Goal: Information Seeking & Learning: Learn about a topic

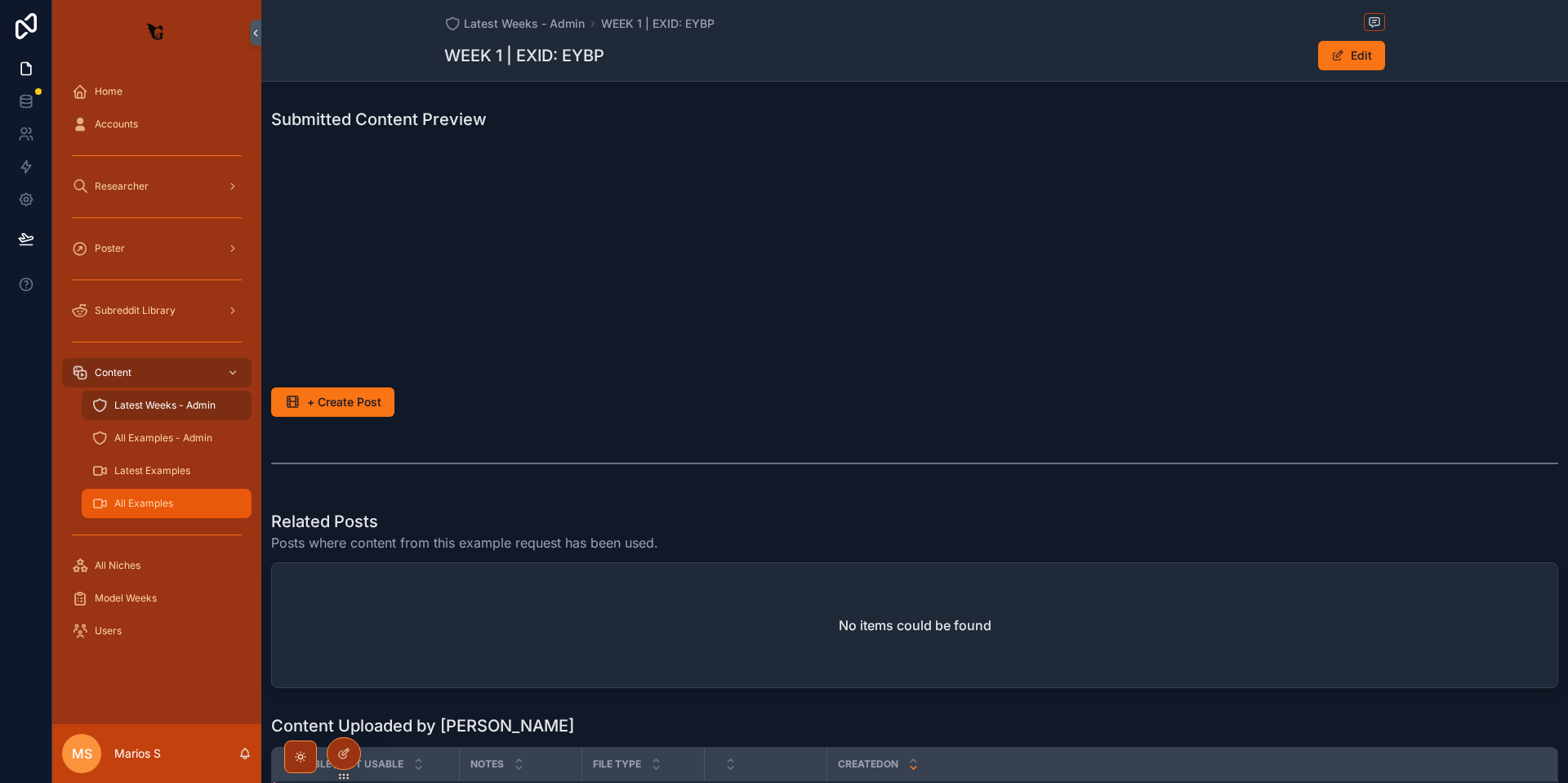
click at [128, 503] on span "All Examples" at bounding box center [143, 503] width 58 height 13
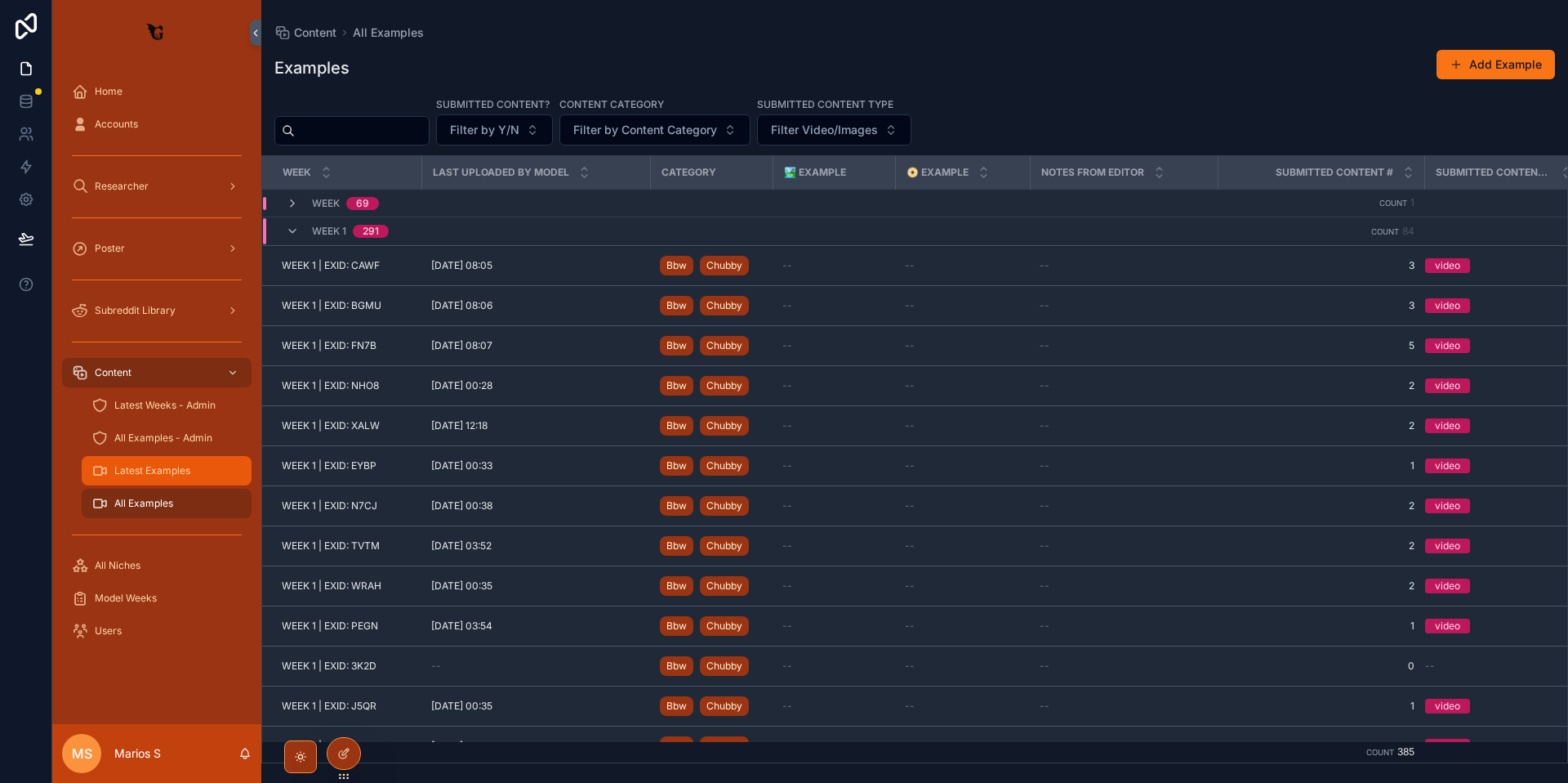
click at [152, 466] on span "Latest Examples" at bounding box center [152, 471] width 76 height 13
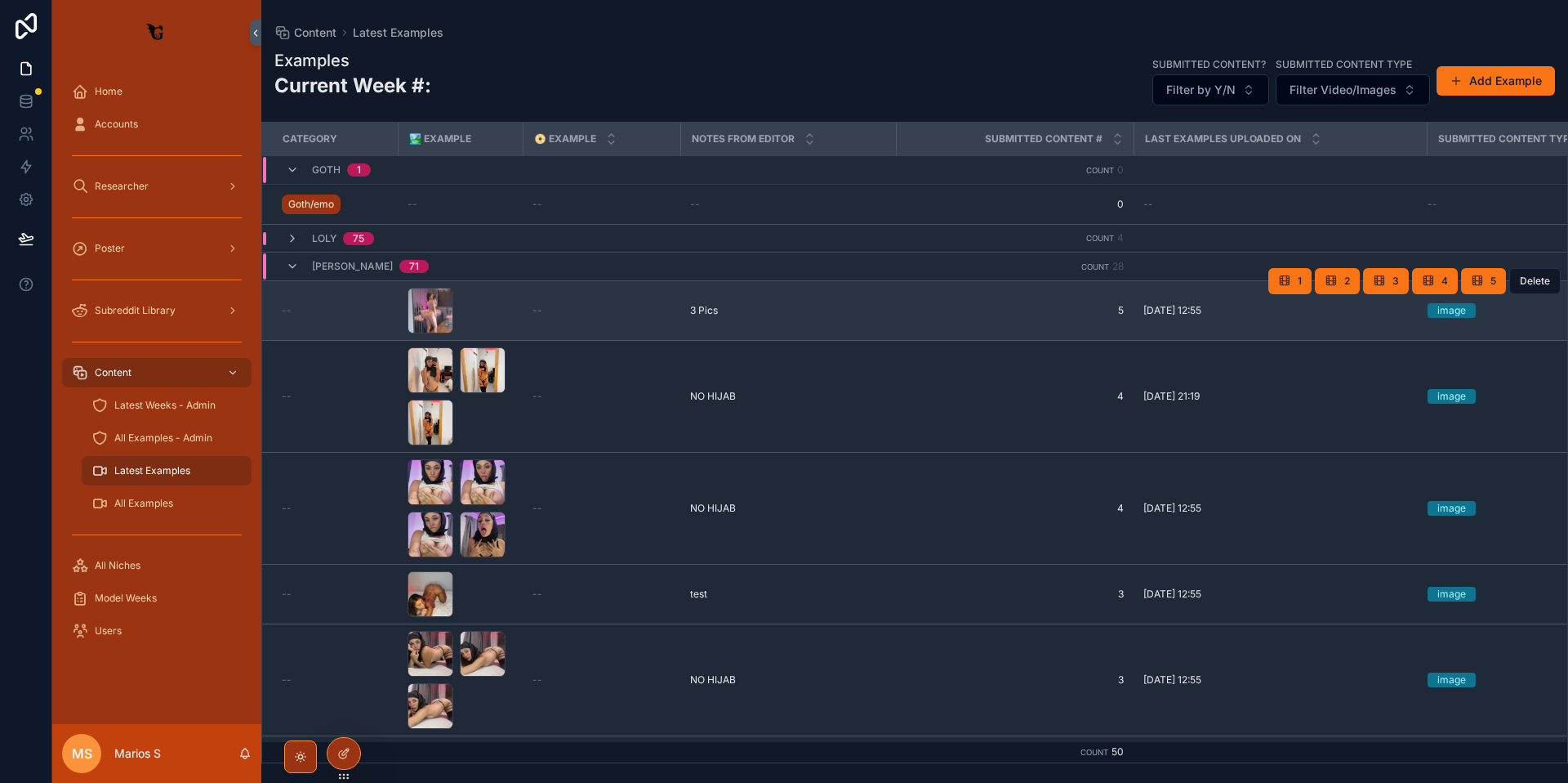
click at [358, 306] on div "--" at bounding box center [334, 311] width 106 height 13
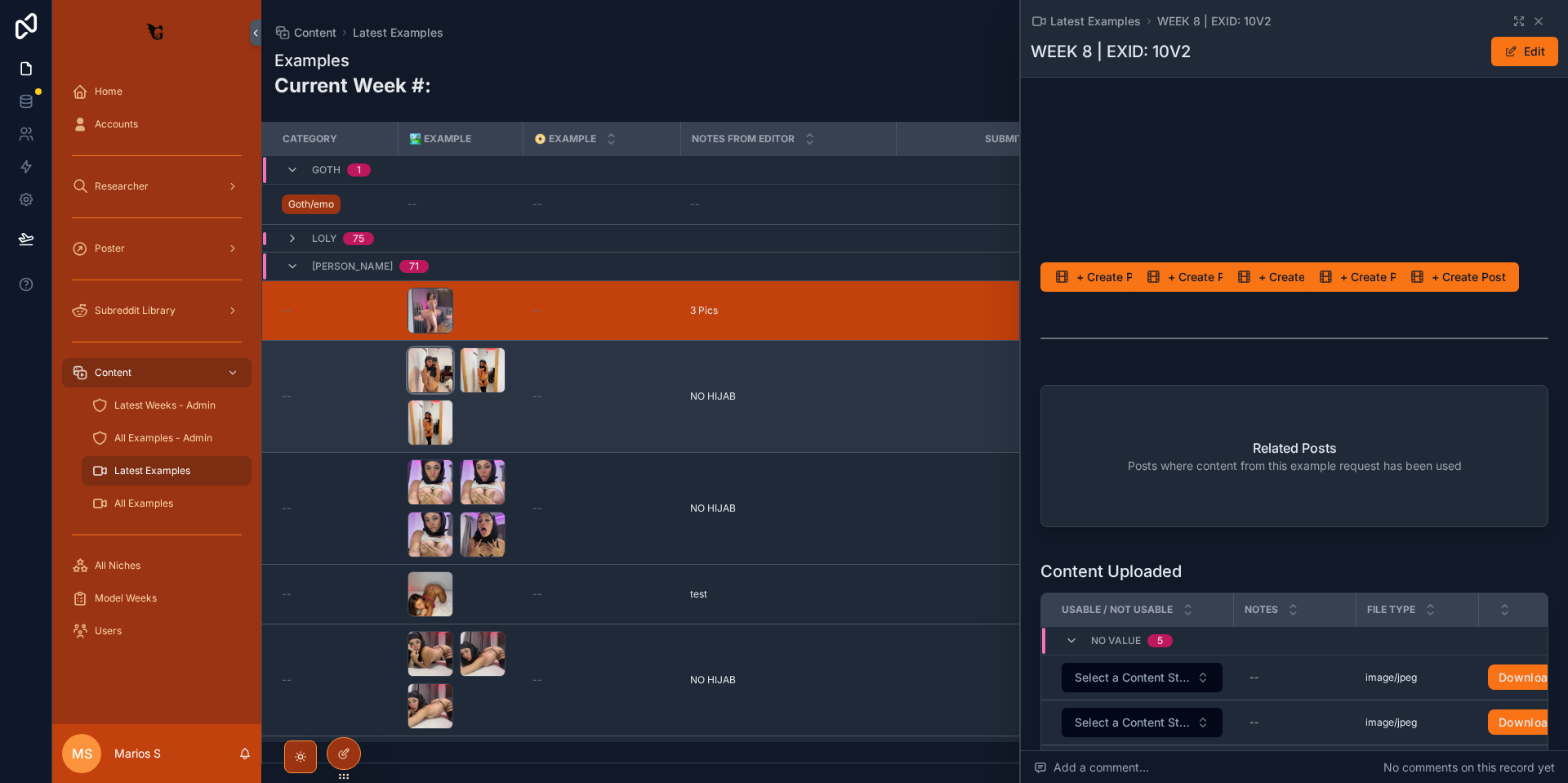
scroll to position [253, 0]
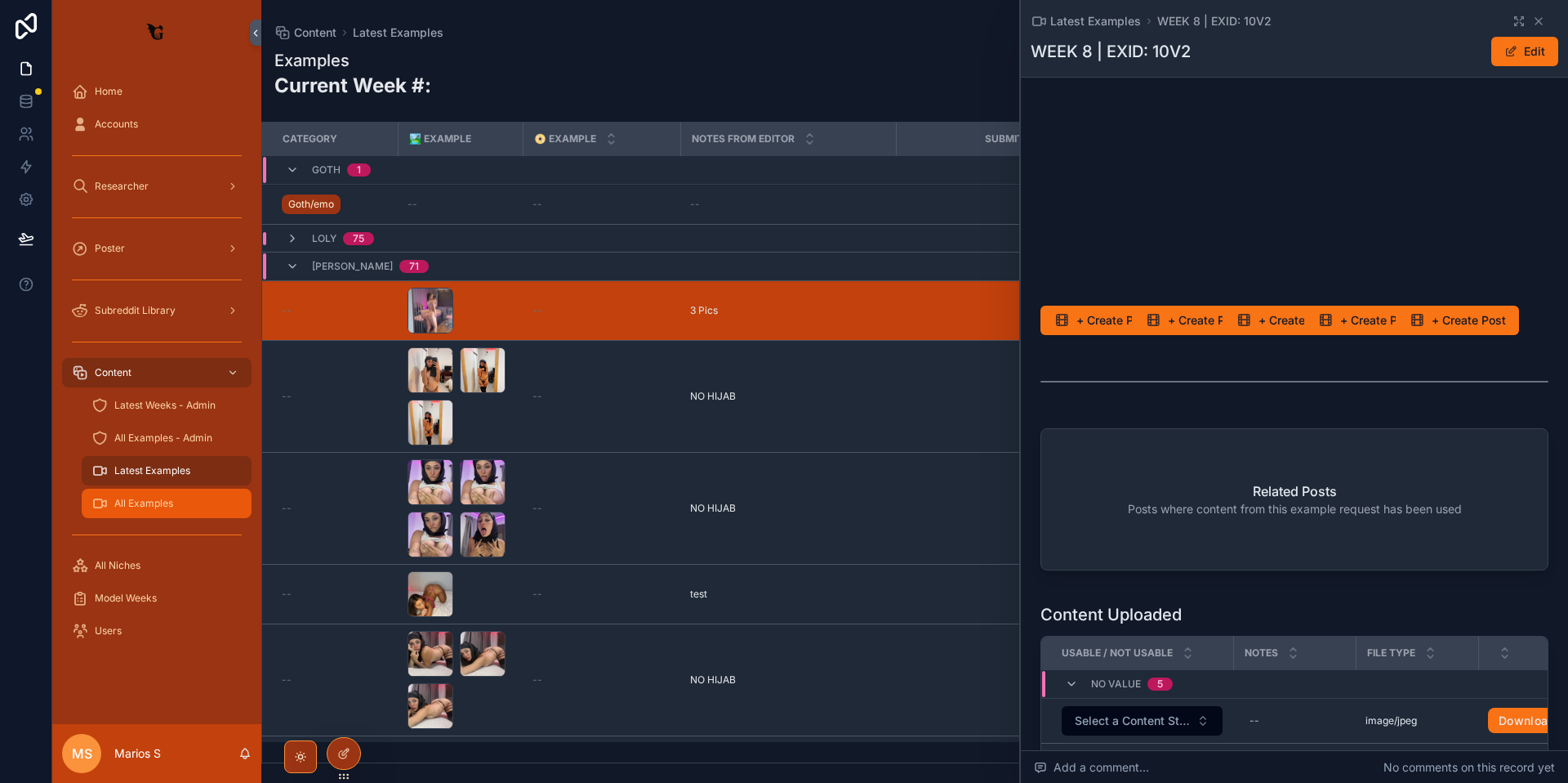
click at [132, 505] on span "All Examples" at bounding box center [143, 503] width 58 height 13
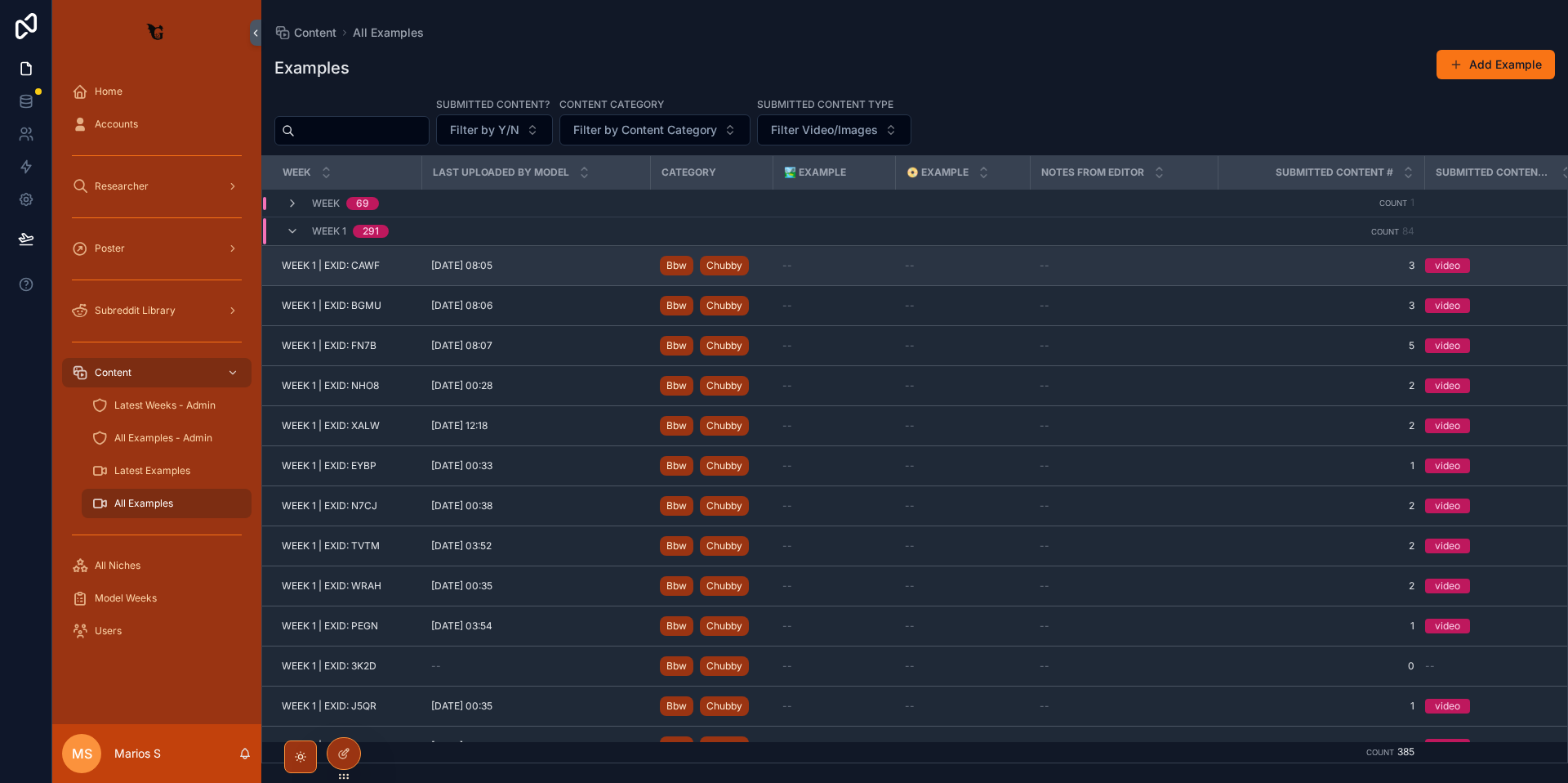
click at [485, 269] on span "[DATE] 08:05" at bounding box center [461, 266] width 61 height 13
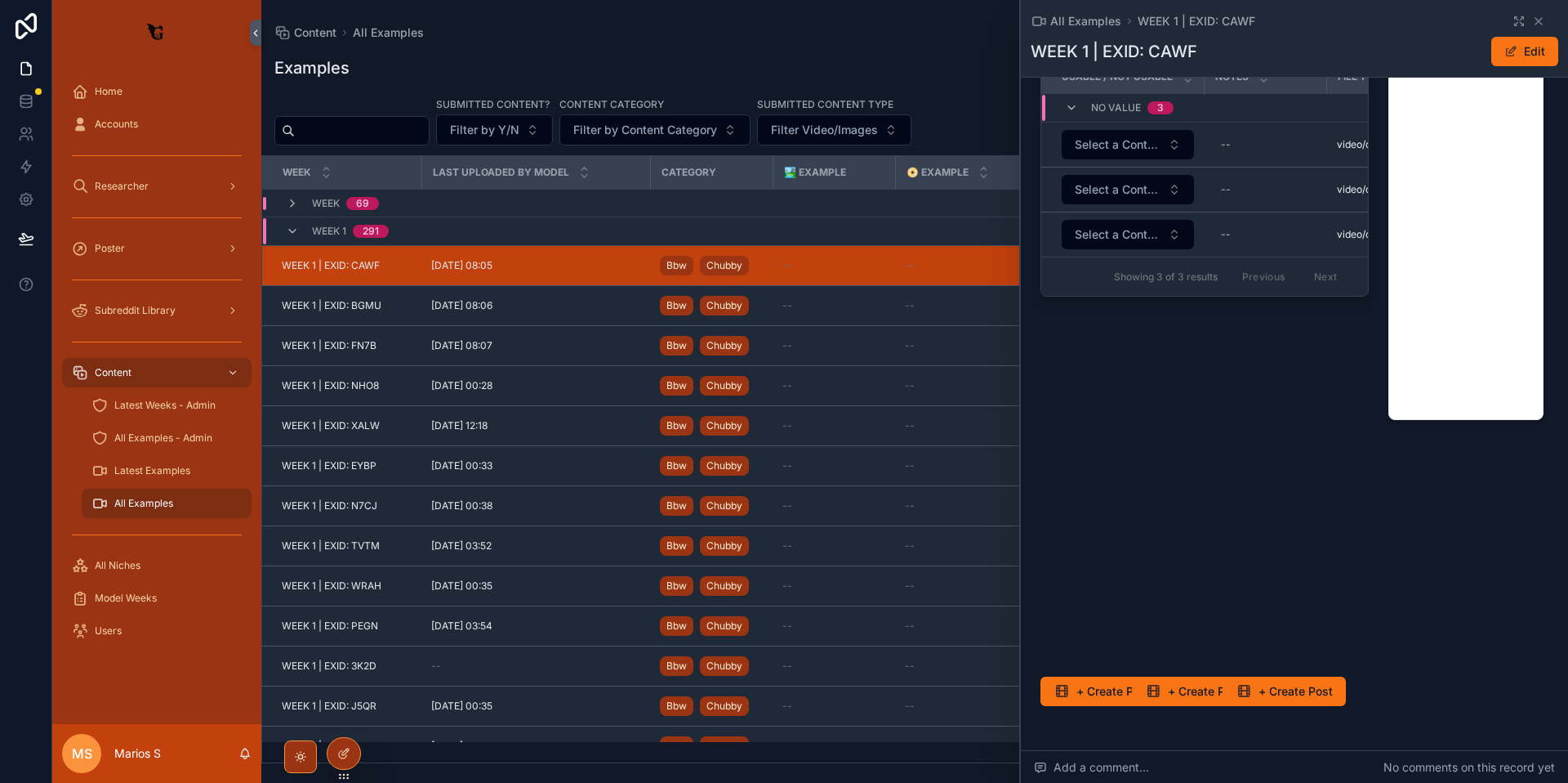
scroll to position [75, 0]
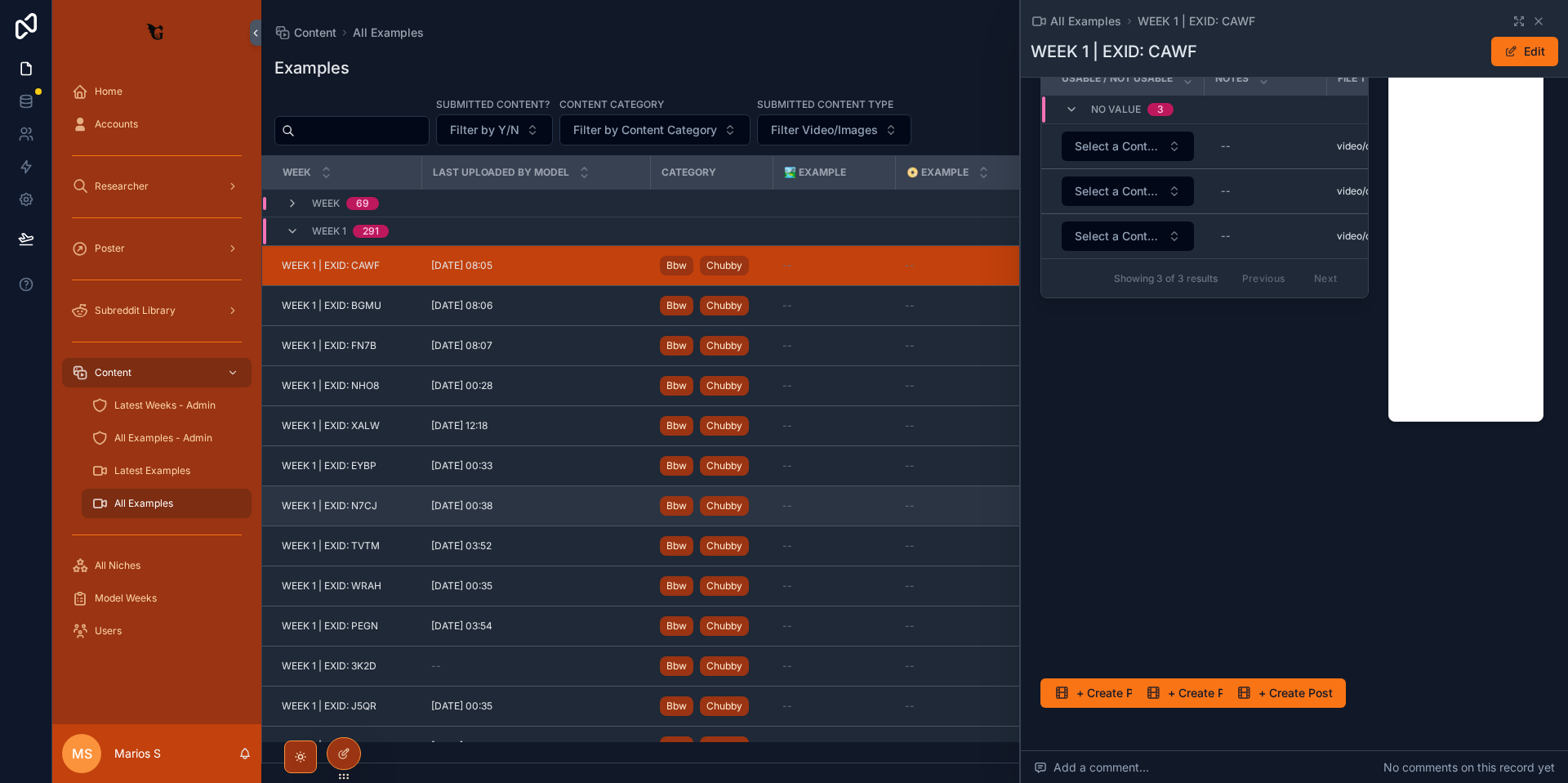
click at [457, 509] on span "[DATE] 00:38" at bounding box center [461, 506] width 61 height 13
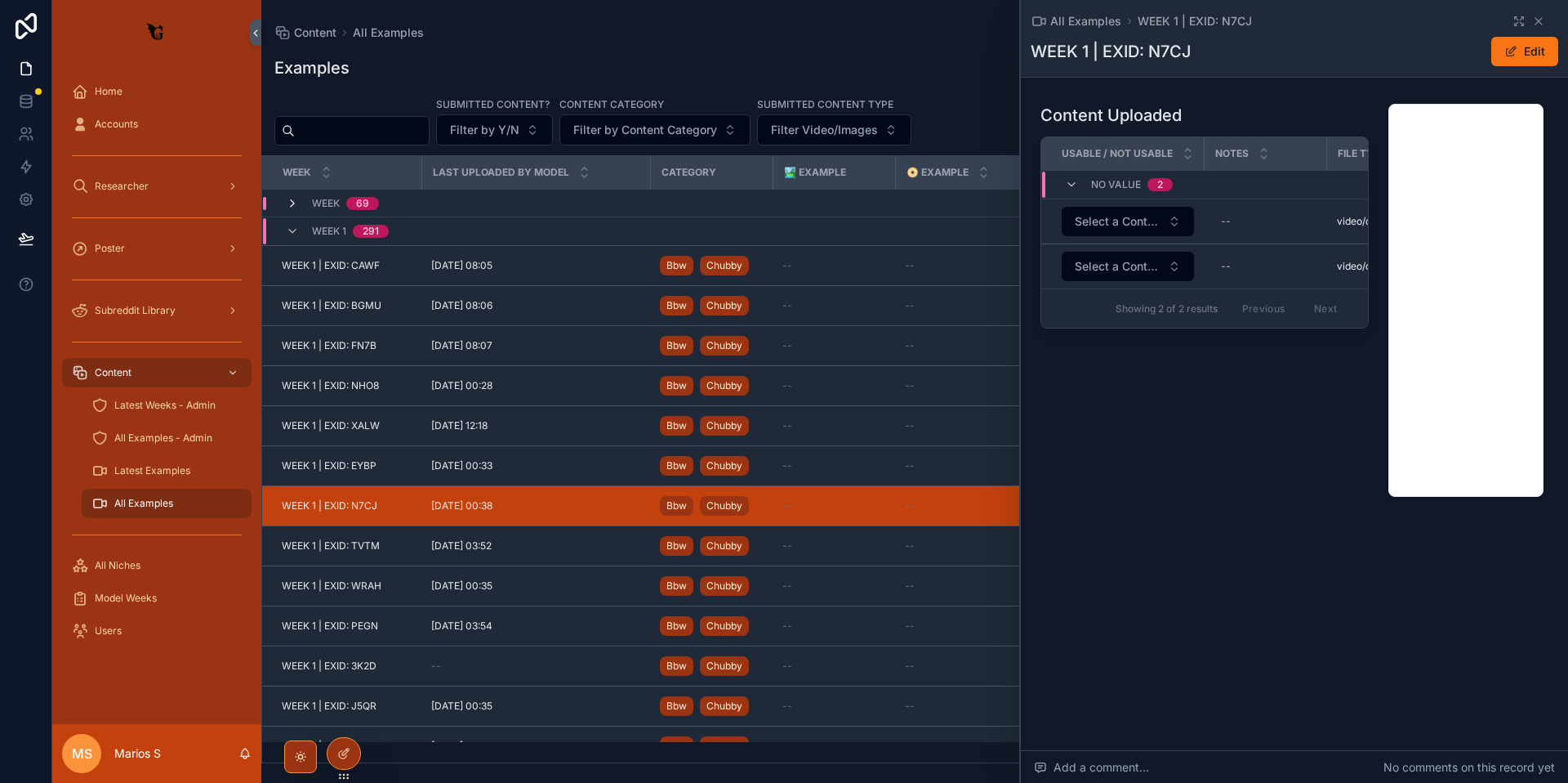
click at [294, 204] on icon "scrollable content" at bounding box center [293, 204] width 13 height 13
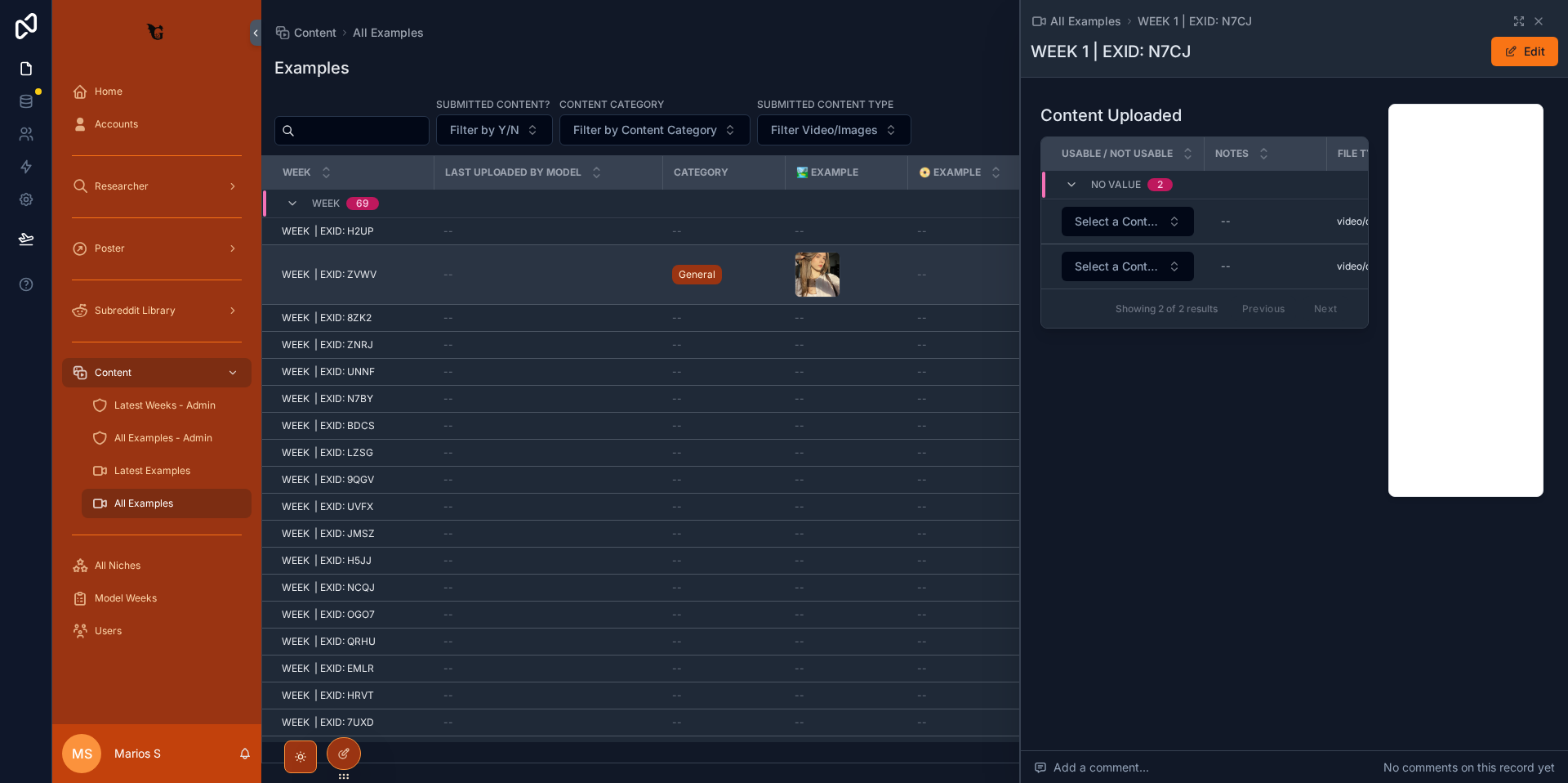
click at [328, 270] on span "WEEK | EXID: ZVWV" at bounding box center [329, 274] width 95 height 13
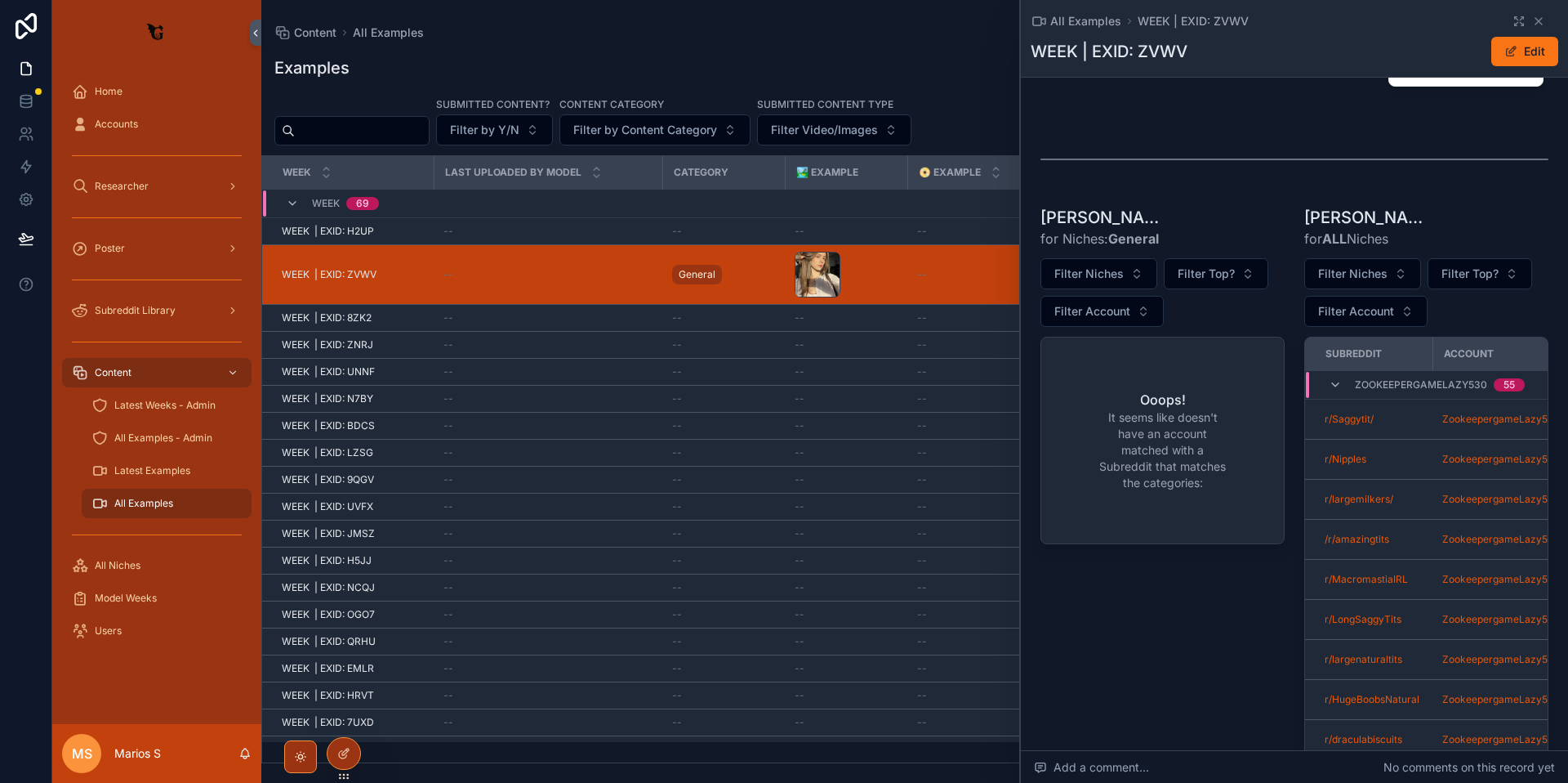
scroll to position [459, 0]
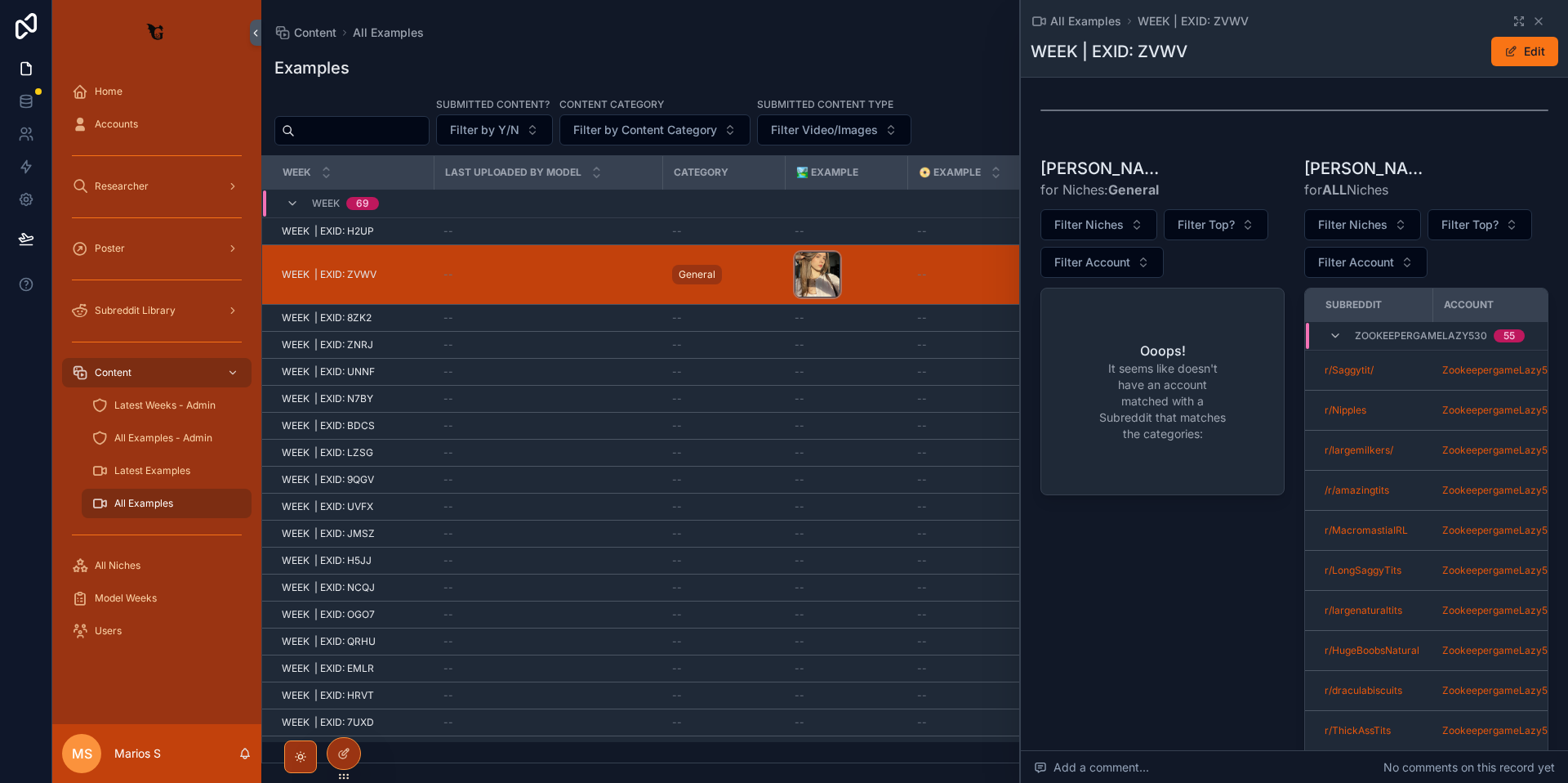
click at [807, 279] on div "scrollable content" at bounding box center [817, 274] width 46 height 46
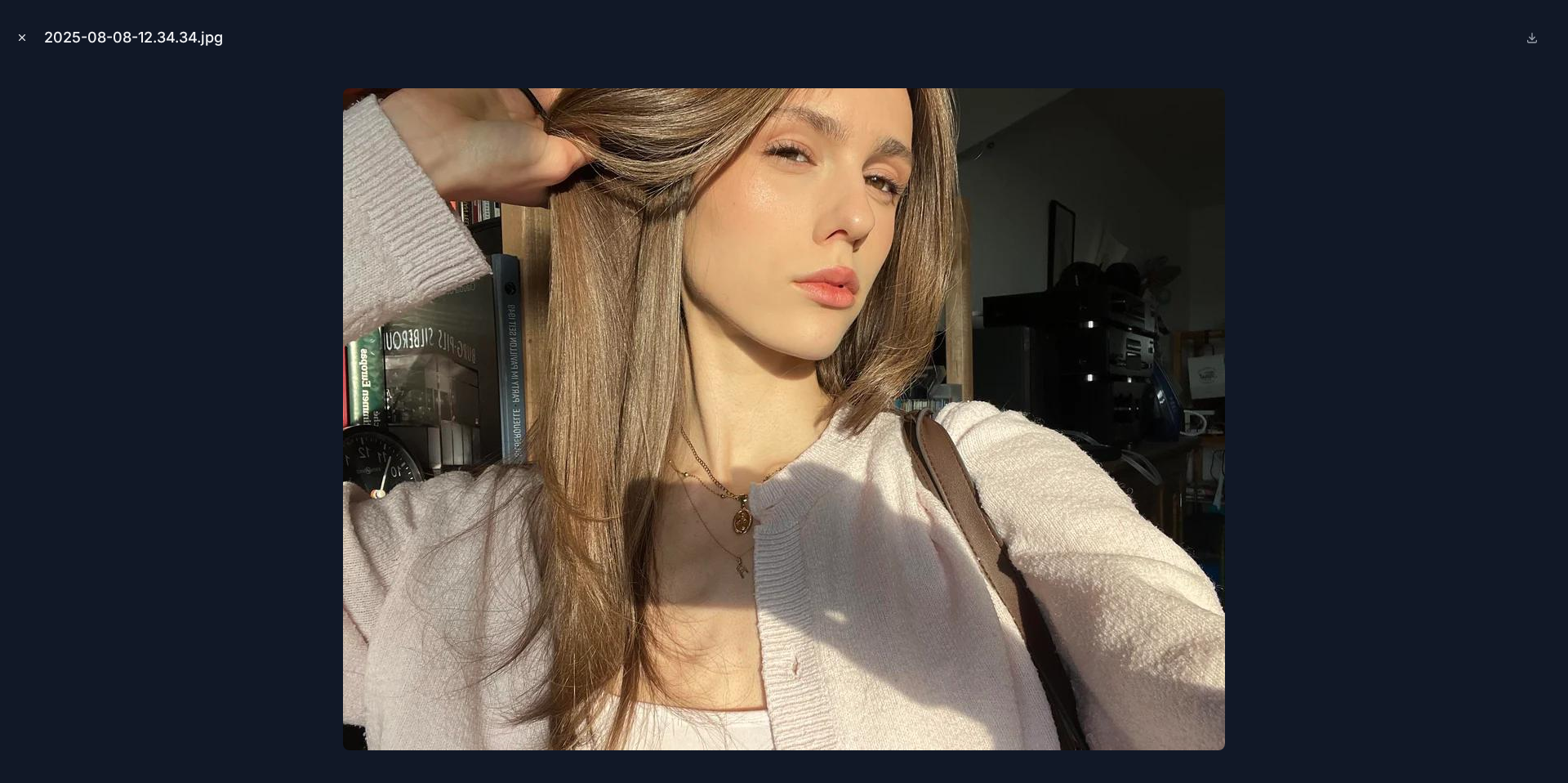
click at [19, 37] on icon "Close modal" at bounding box center [22, 38] width 11 height 11
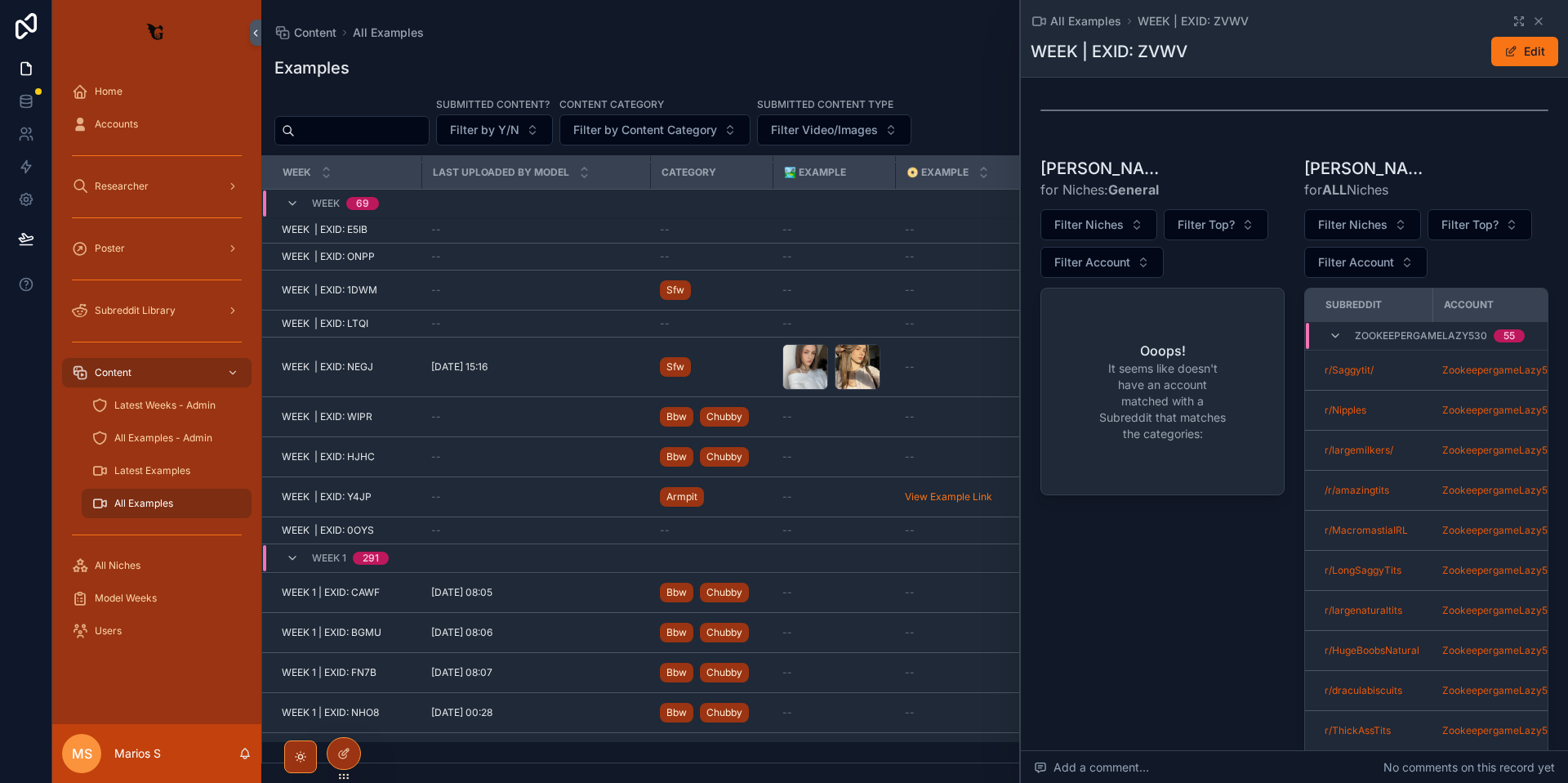
scroll to position [2089, 0]
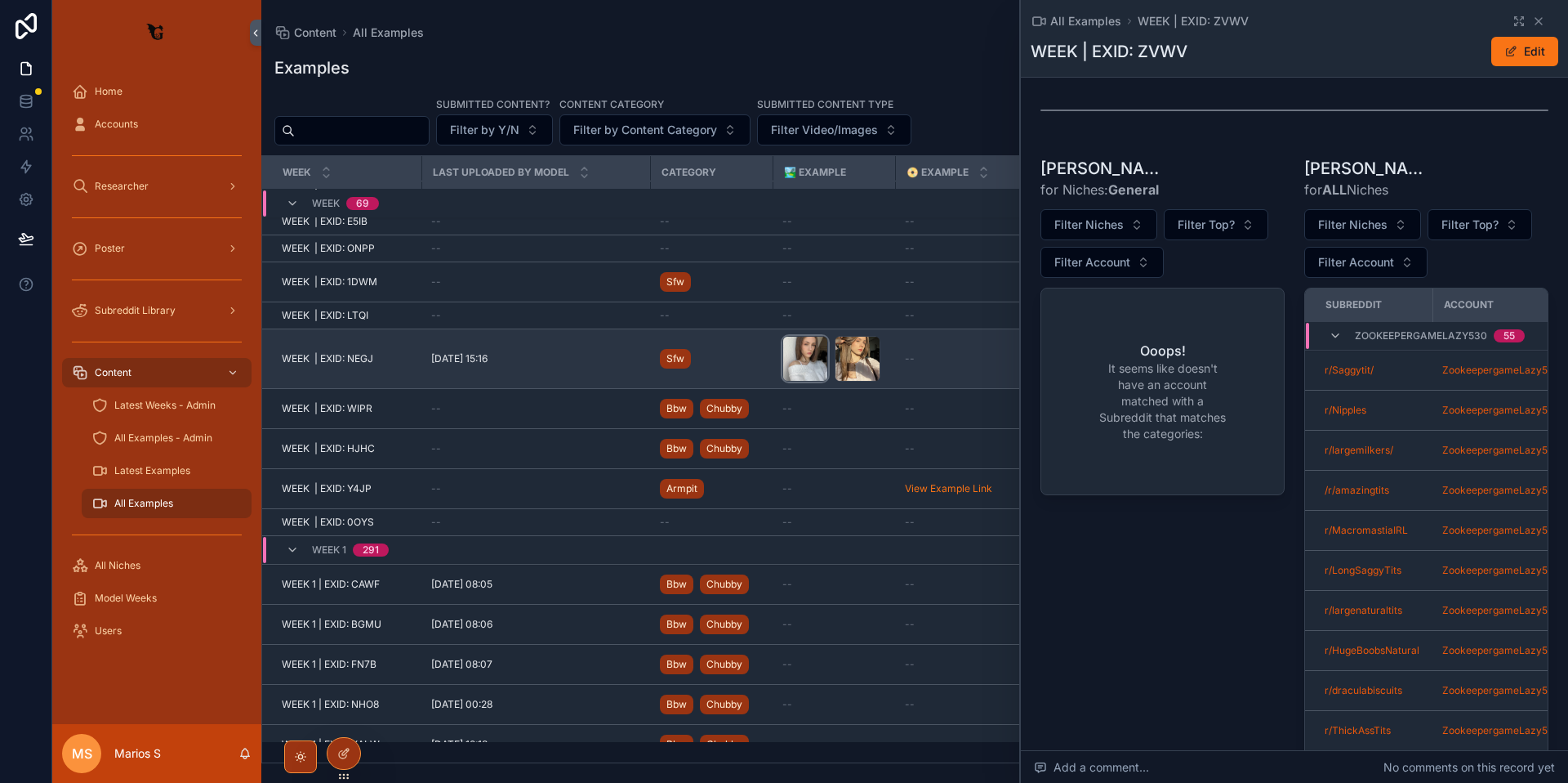
click at [806, 361] on div "scrollable content" at bounding box center [805, 358] width 46 height 46
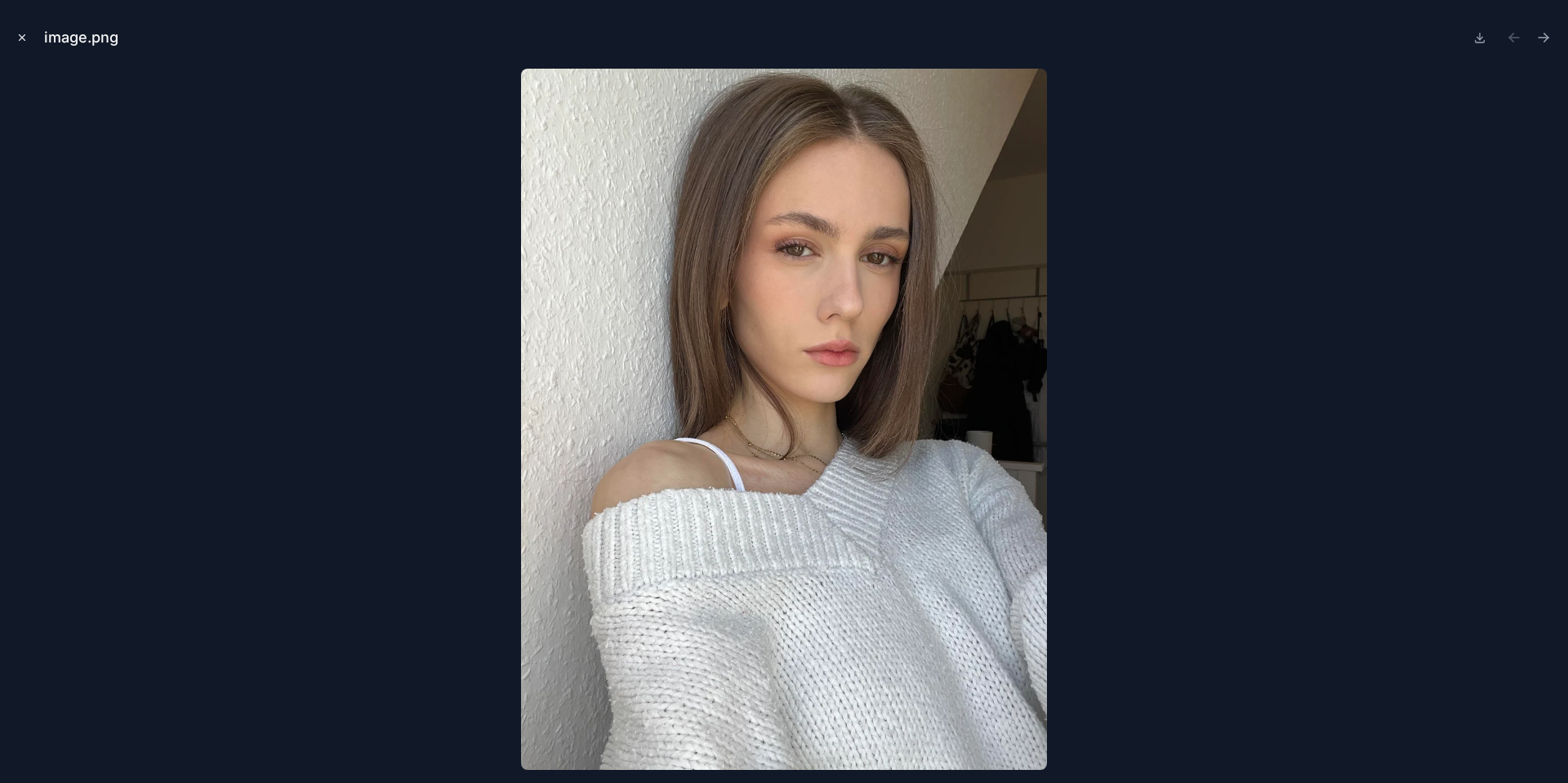
click at [24, 40] on icon "Close modal" at bounding box center [23, 38] width 6 height 6
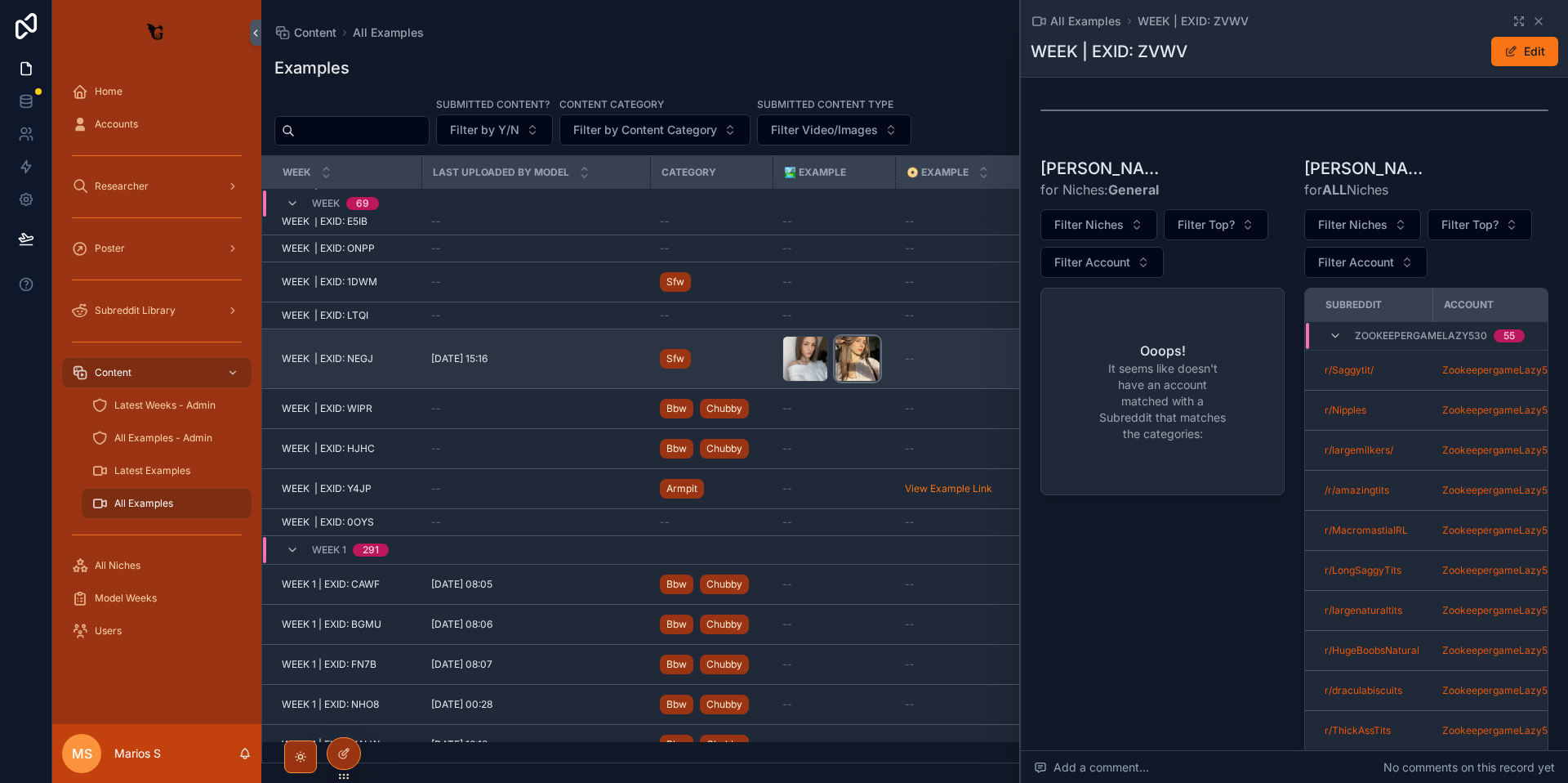
click at [865, 353] on div "scrollable content" at bounding box center [857, 358] width 46 height 46
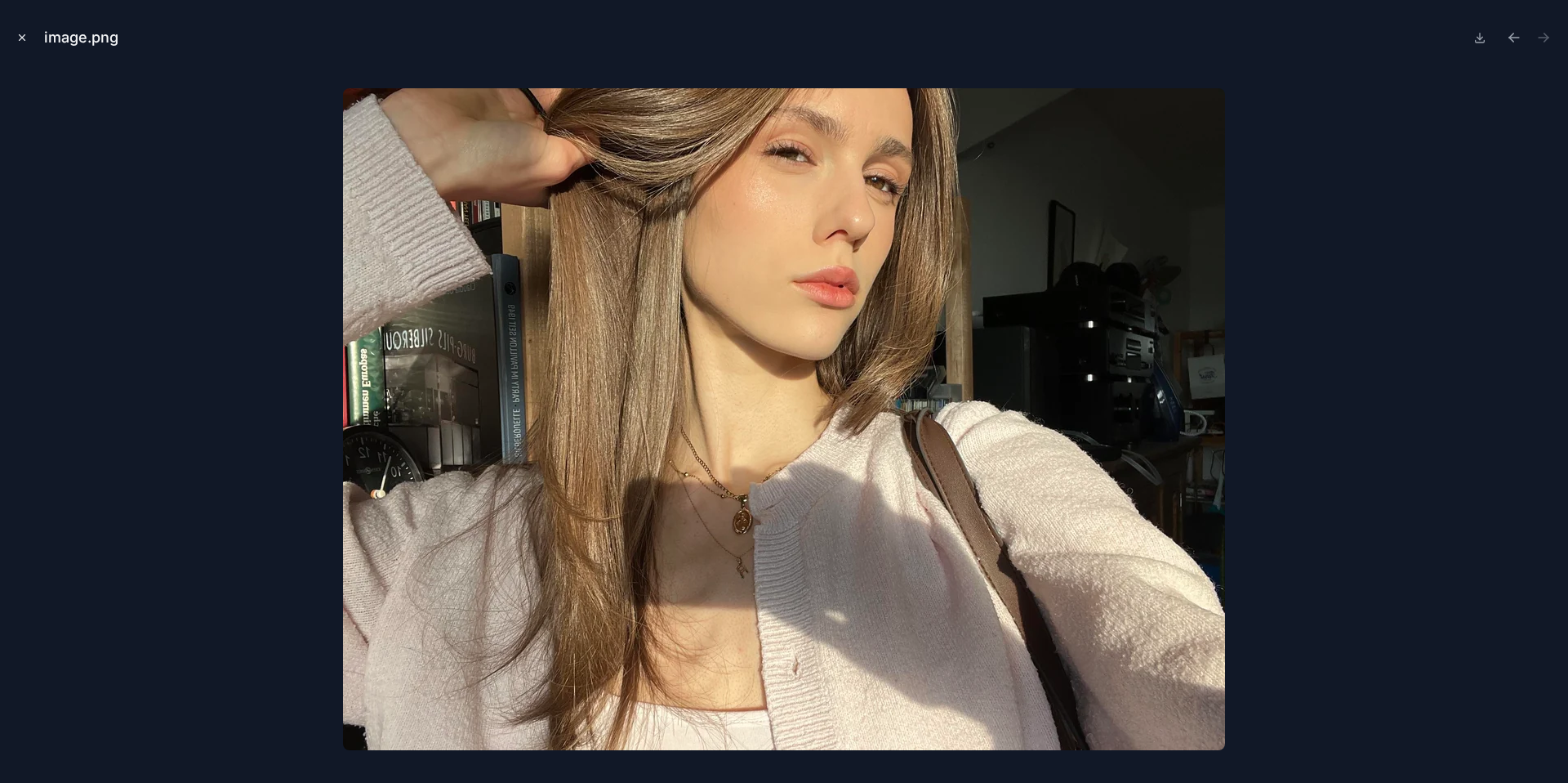
click at [24, 34] on icon "Close modal" at bounding box center [22, 38] width 11 height 11
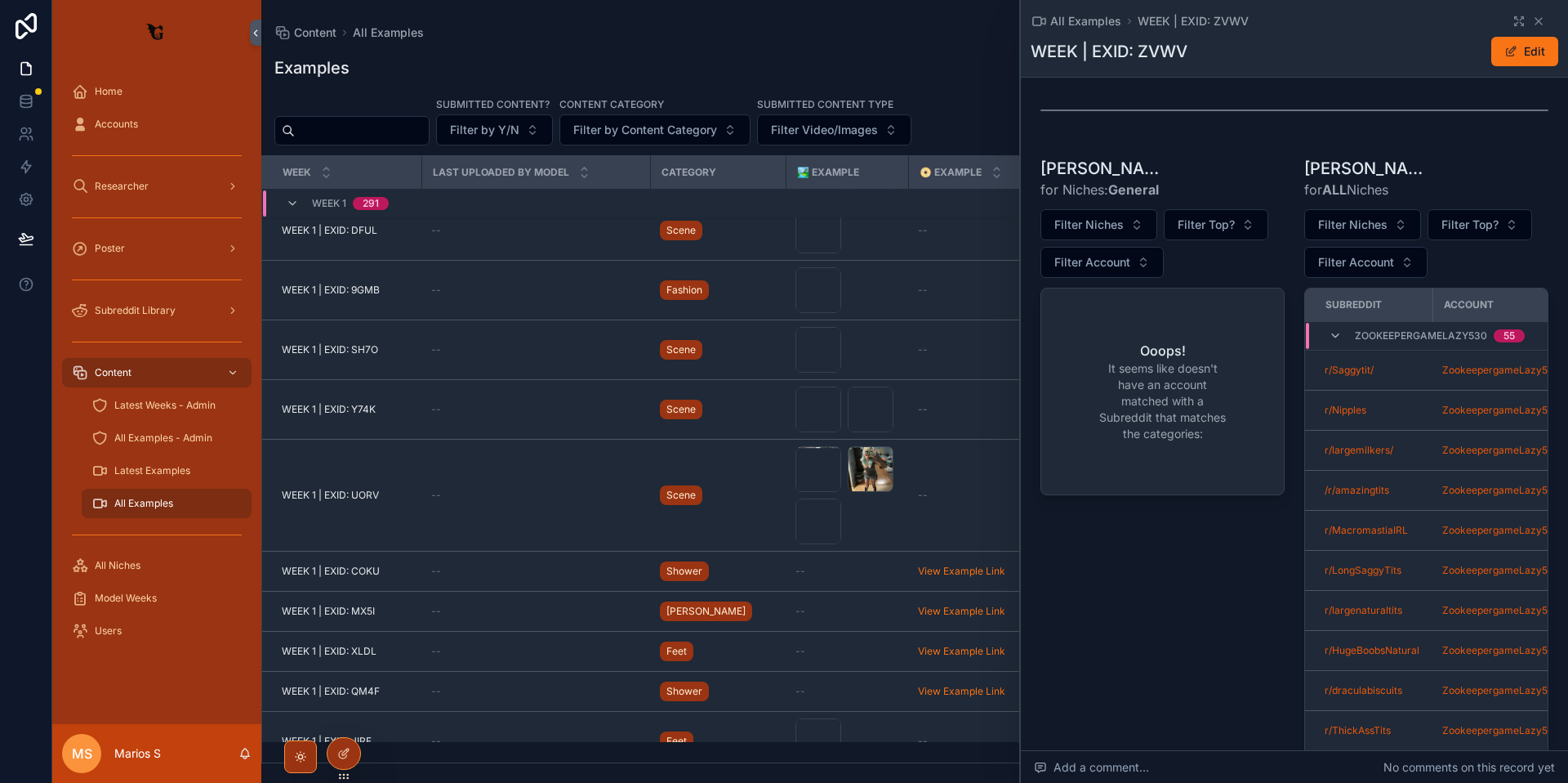
scroll to position [5834, 0]
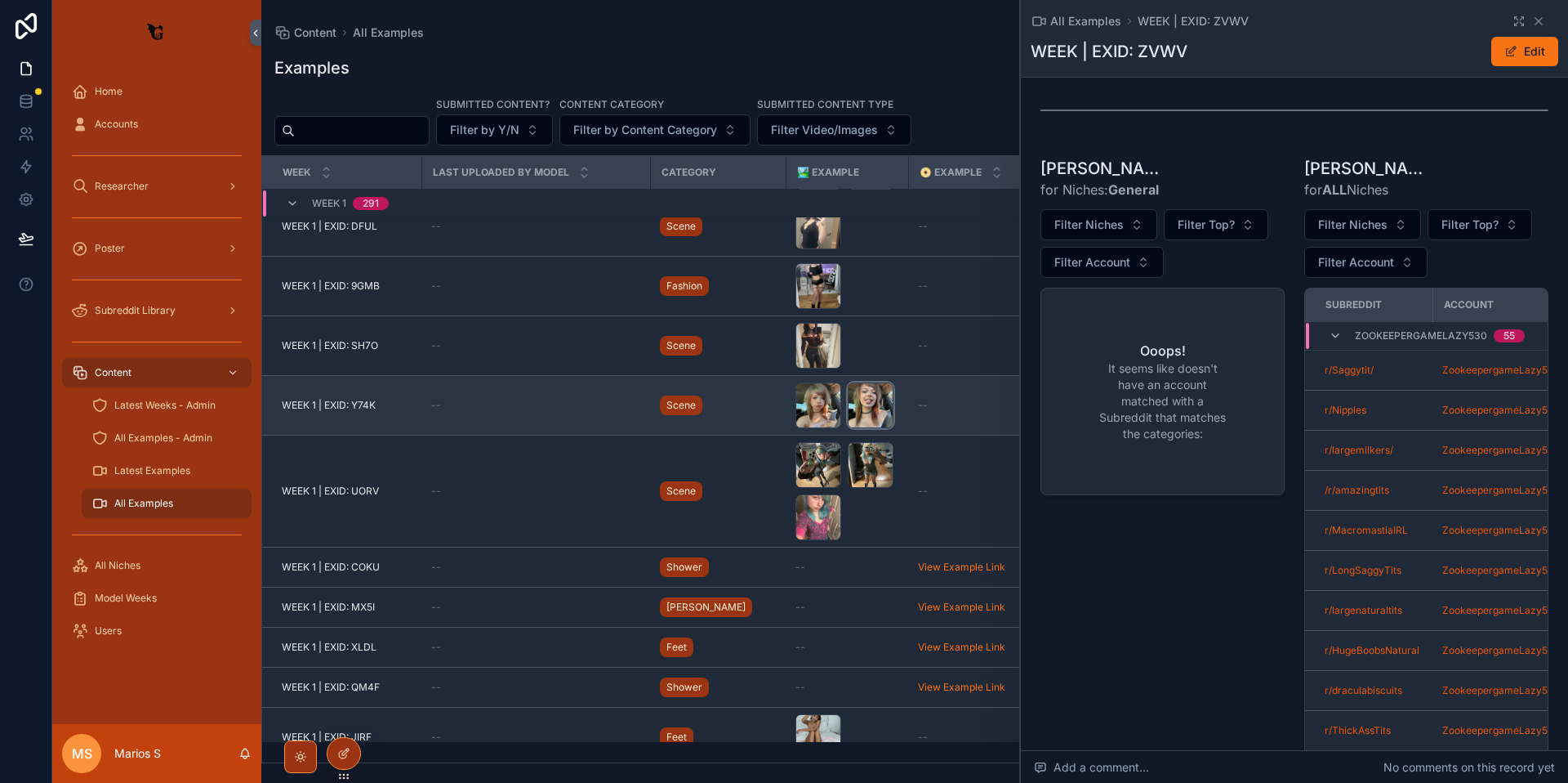
click at [848, 410] on div "scrollable content" at bounding box center [870, 405] width 46 height 46
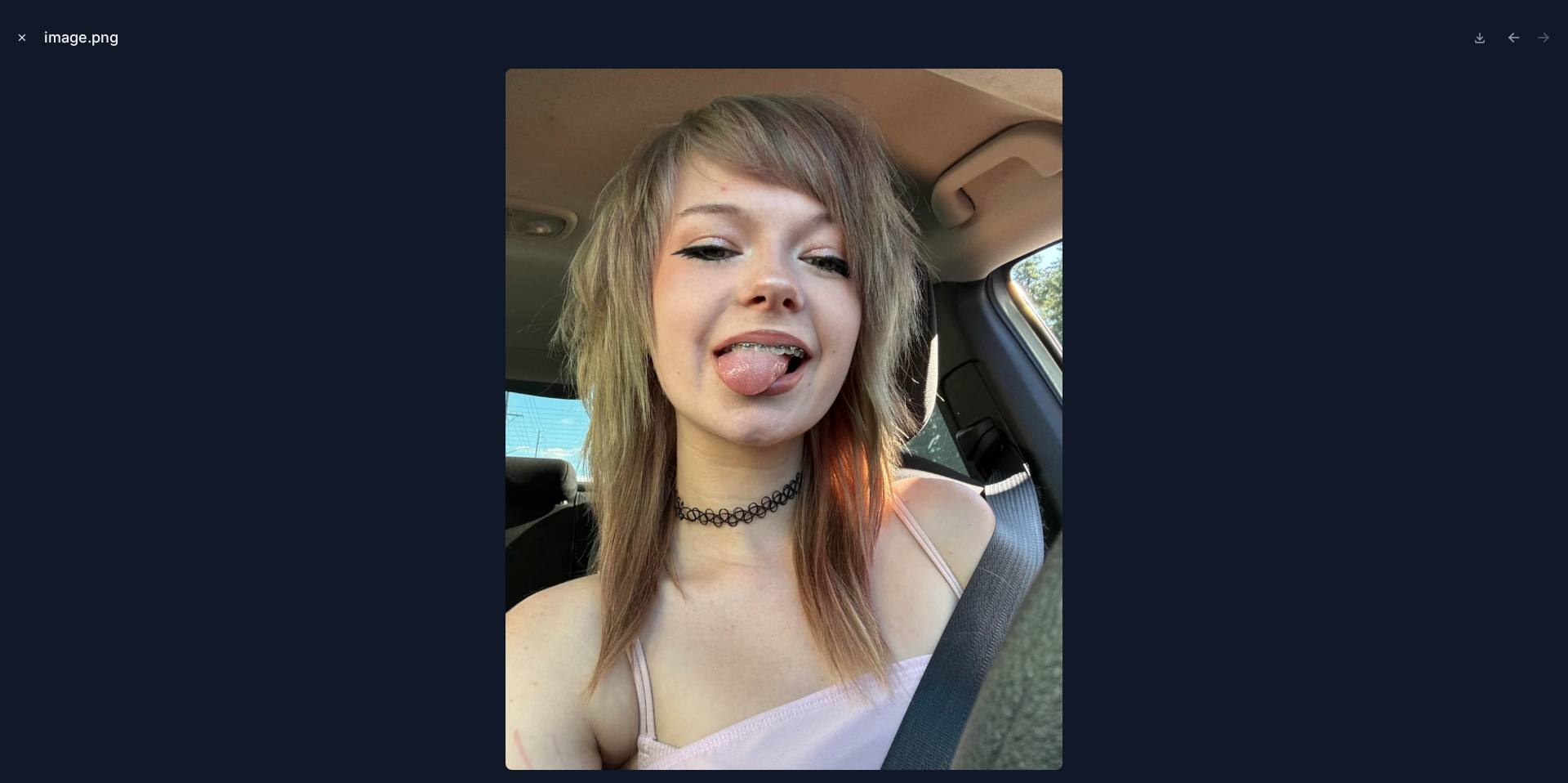
click at [25, 35] on icon "Close modal" at bounding box center [22, 38] width 11 height 11
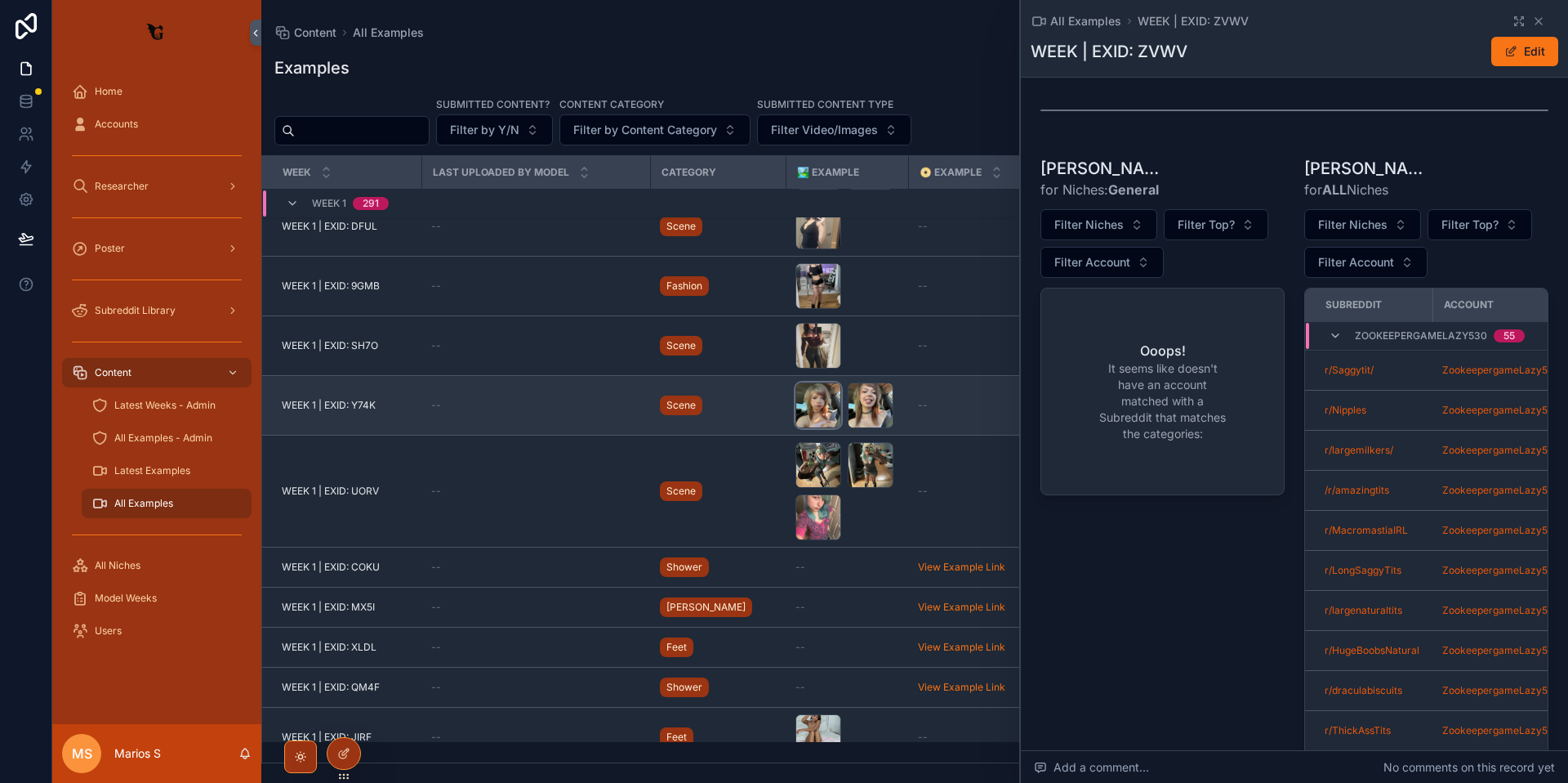
click at [803, 404] on div "scrollable content" at bounding box center [818, 405] width 46 height 46
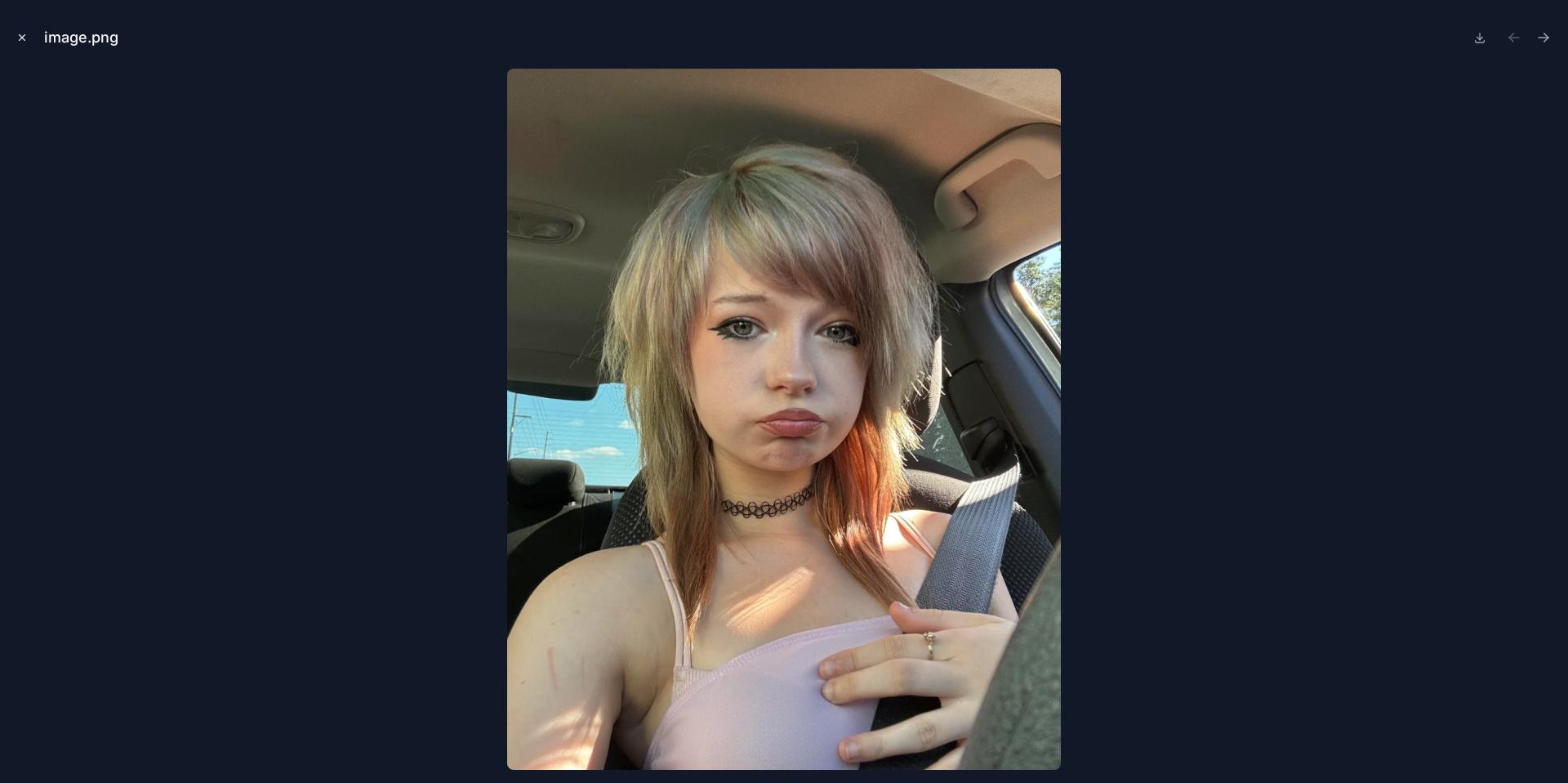
click at [22, 34] on icon "Close modal" at bounding box center [22, 38] width 11 height 11
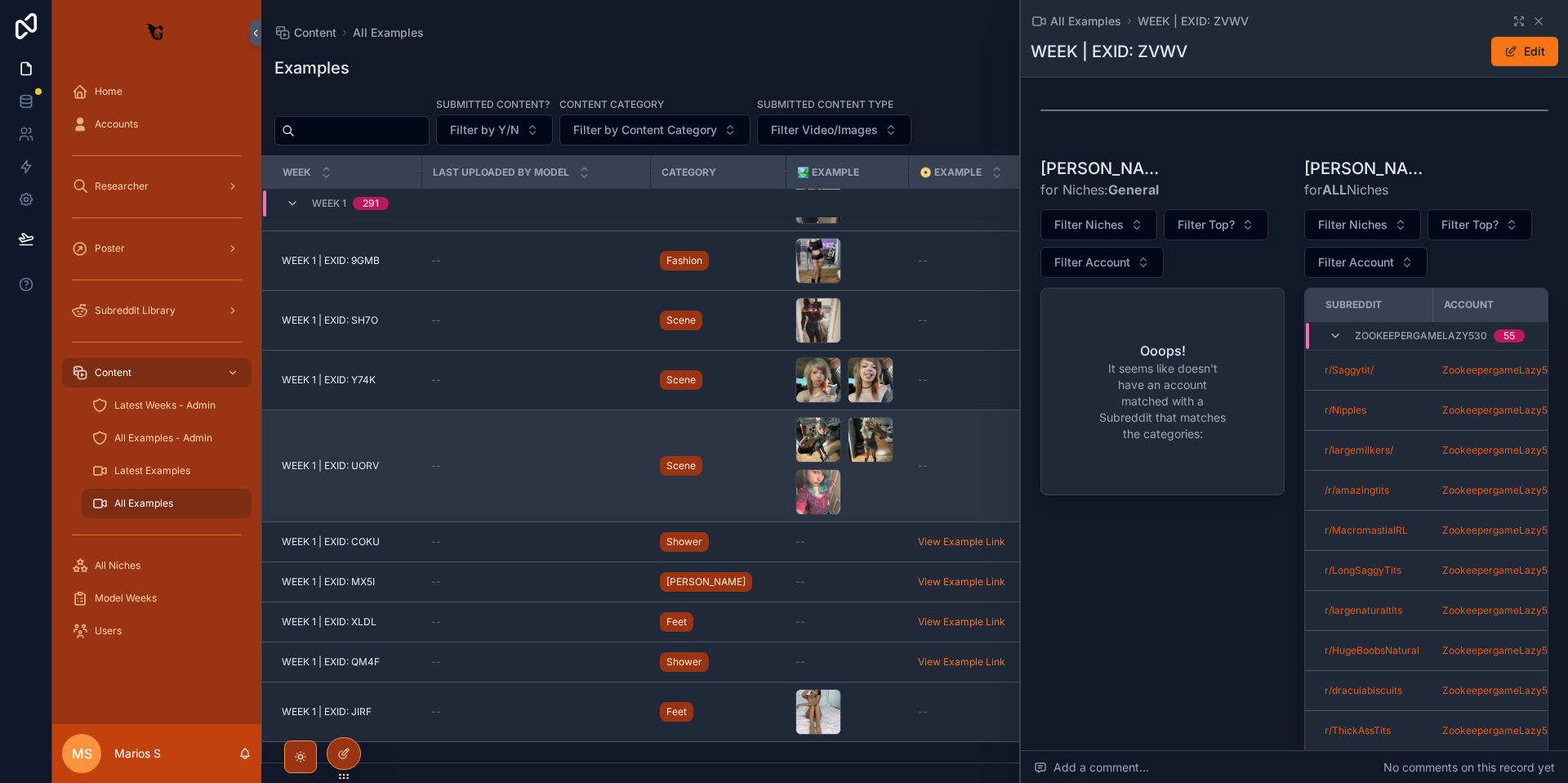
scroll to position [6199, 0]
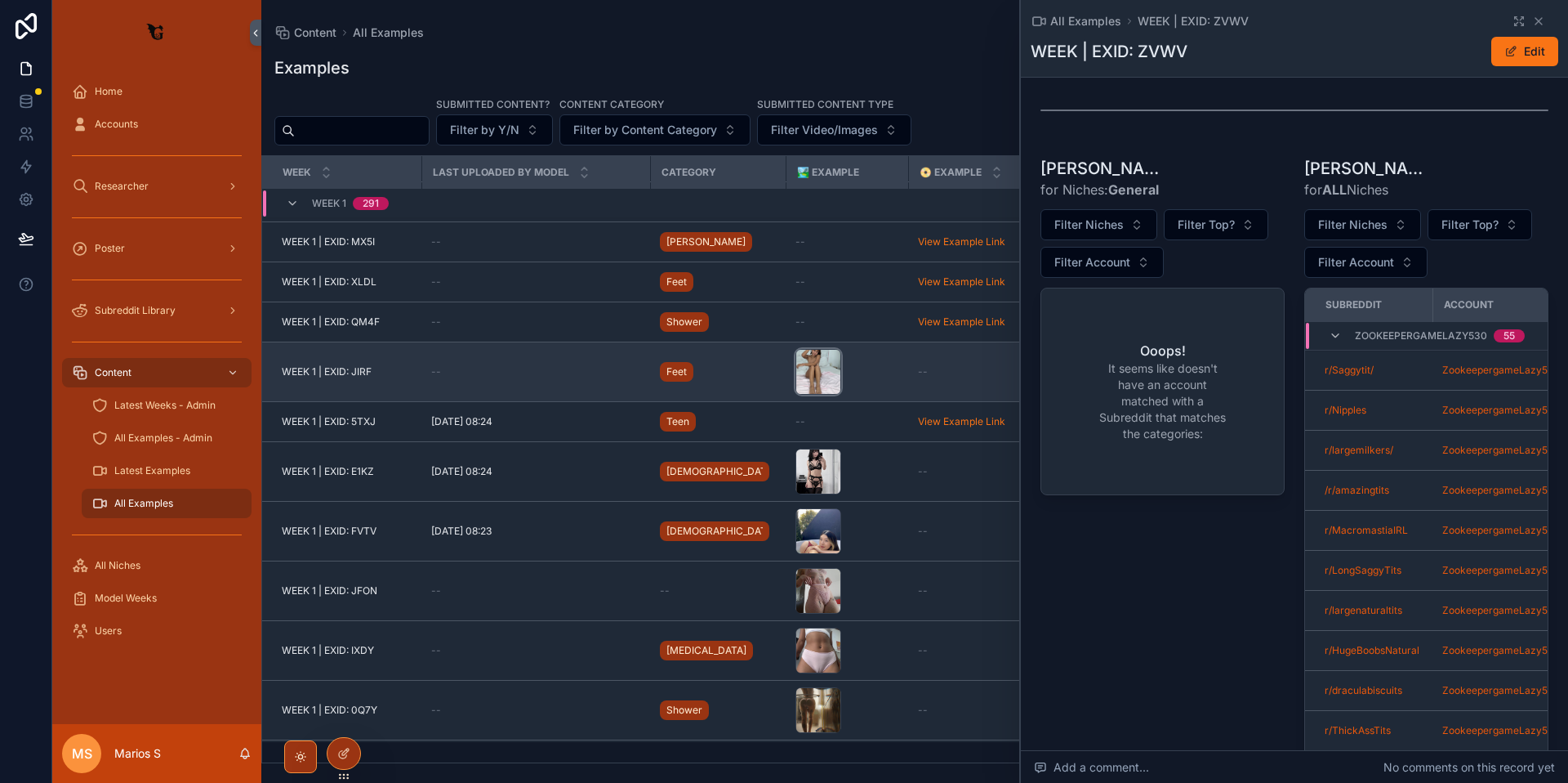
click at [801, 373] on div "scrollable content" at bounding box center [818, 371] width 46 height 46
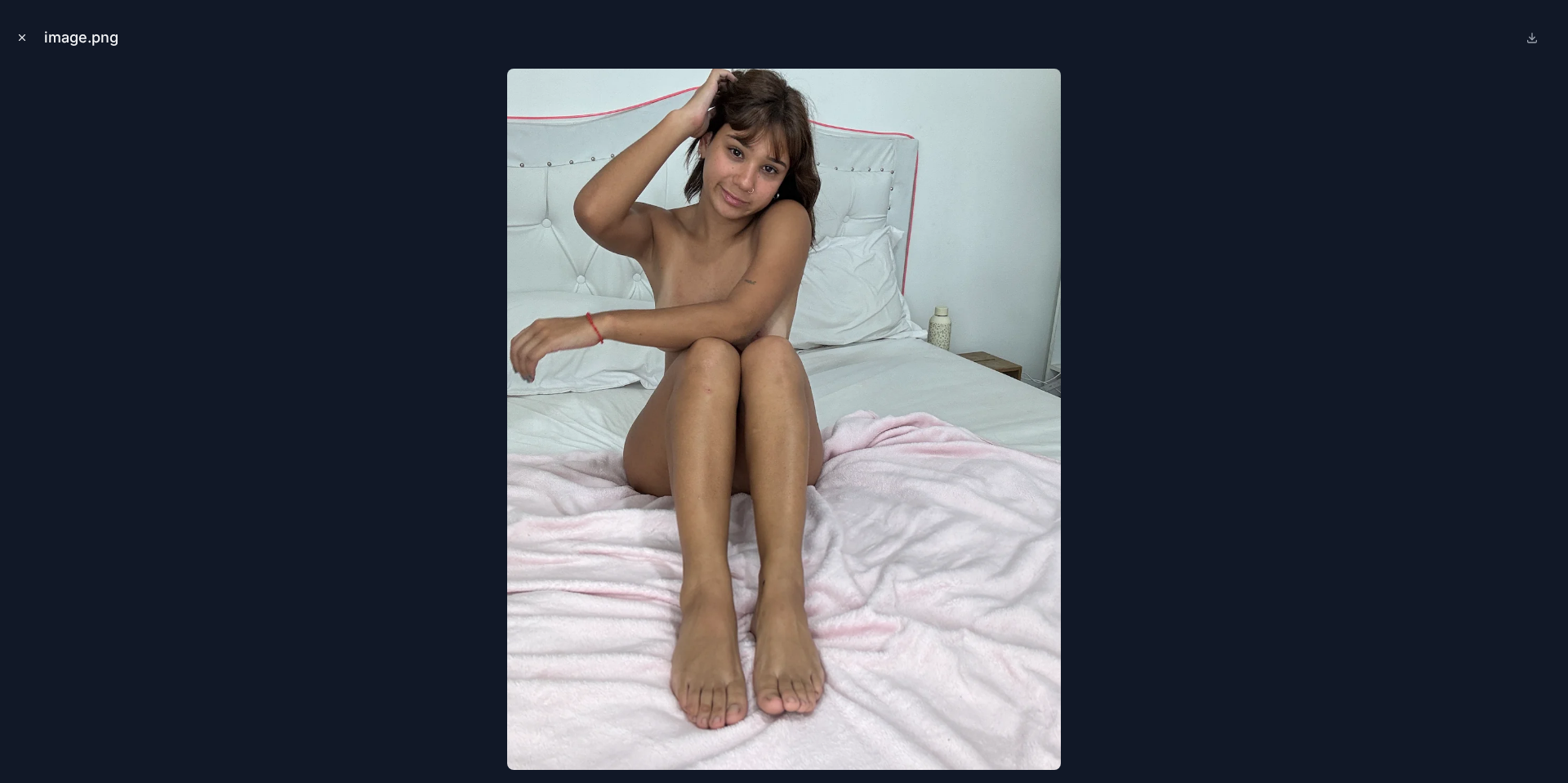
click at [23, 39] on icon "Close modal" at bounding box center [23, 38] width 6 height 6
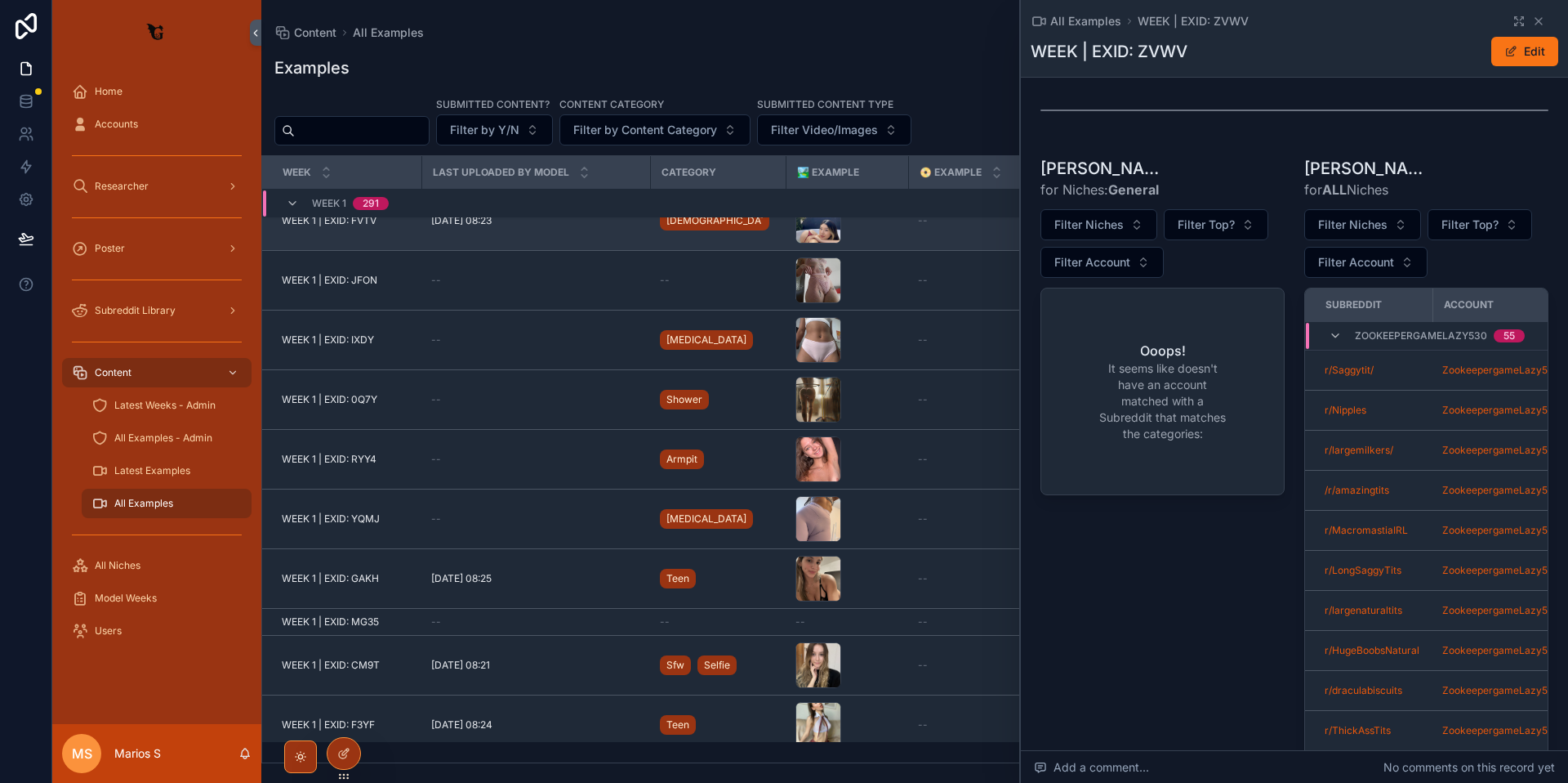
scroll to position [6593, 0]
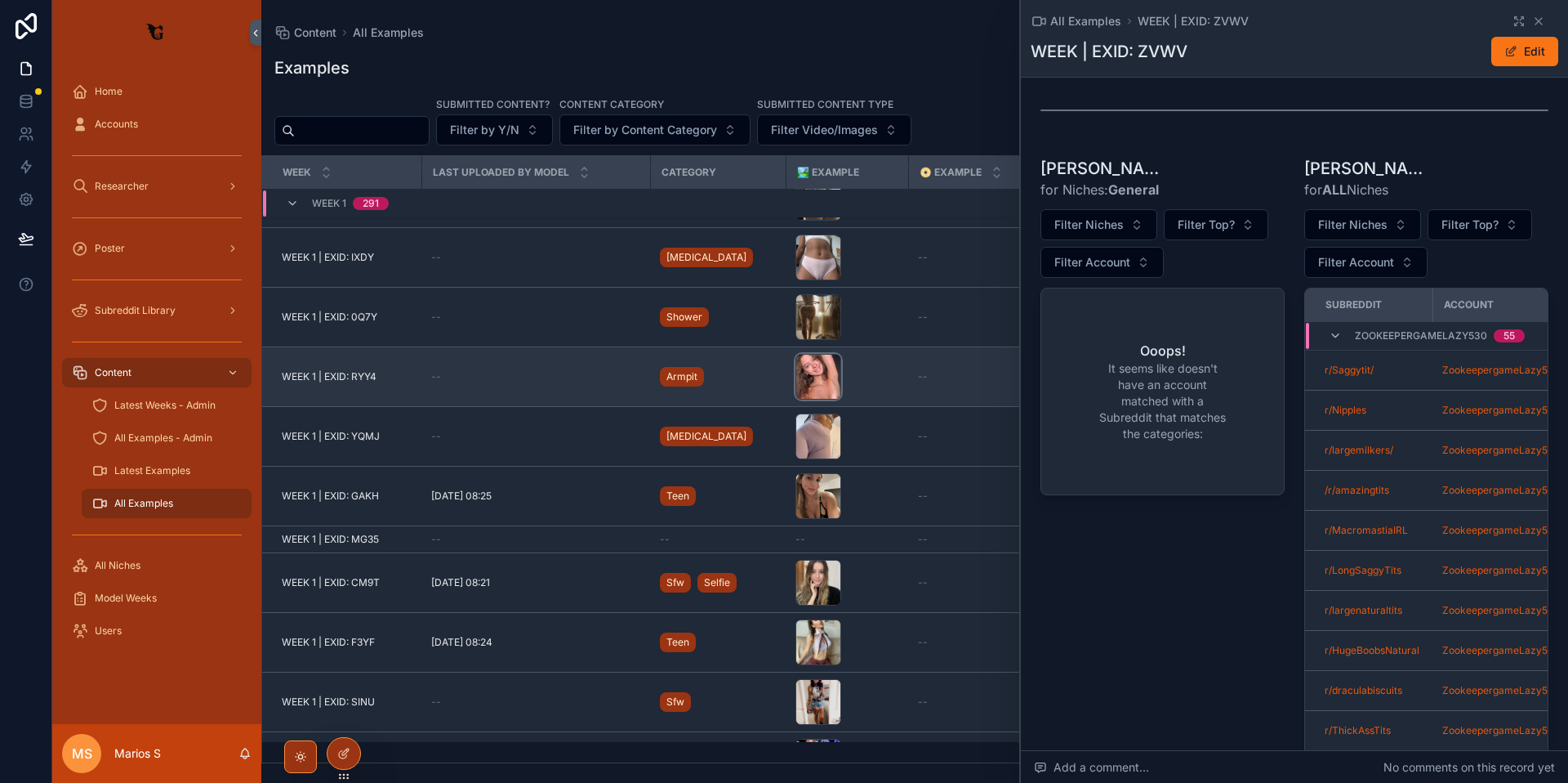
click at [808, 378] on div "scrollable content" at bounding box center [818, 377] width 46 height 46
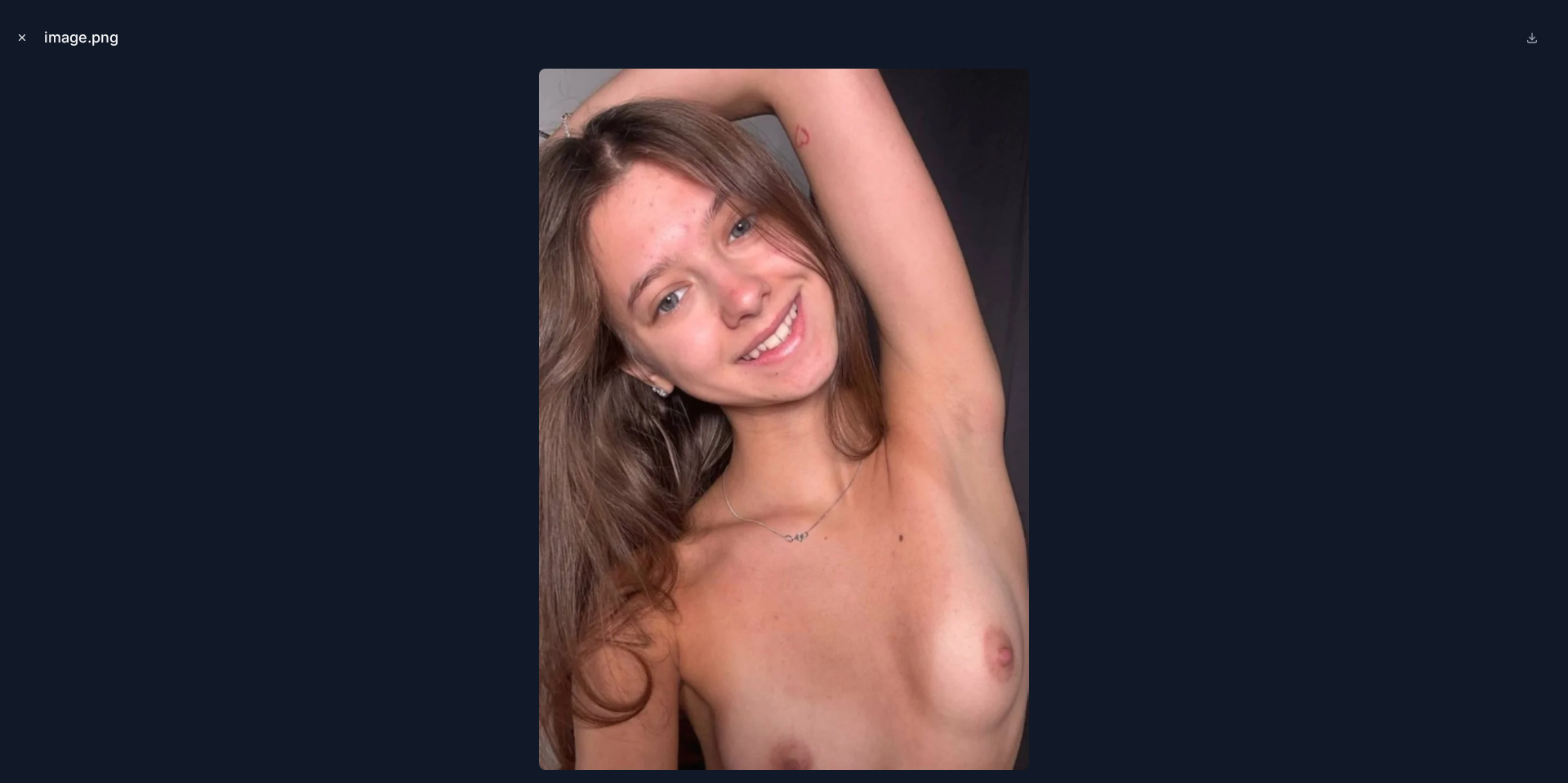
click at [23, 40] on icon "Close modal" at bounding box center [22, 38] width 11 height 11
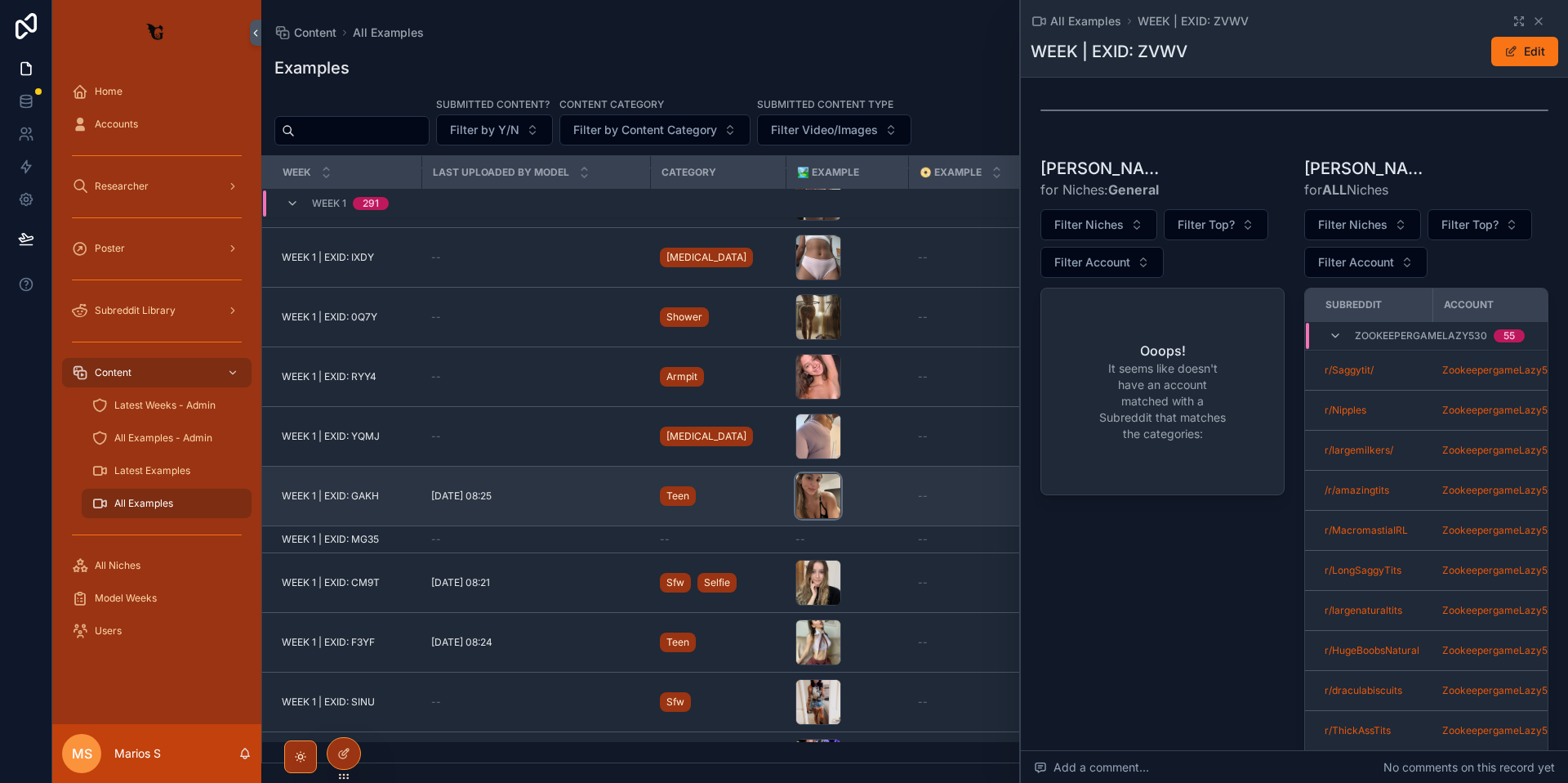
click at [803, 489] on div "scrollable content" at bounding box center [818, 496] width 46 height 46
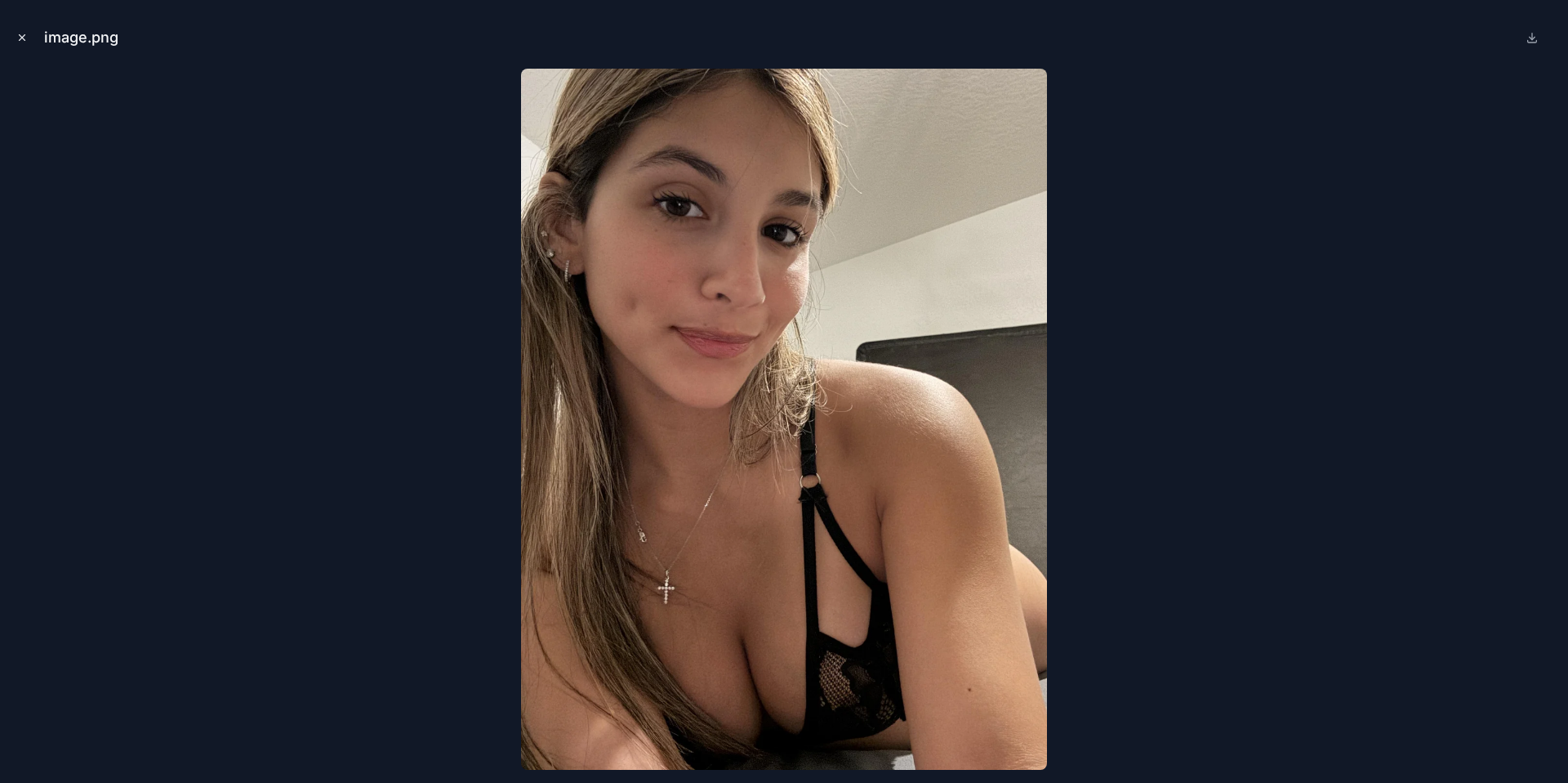
click at [24, 40] on icon "Close modal" at bounding box center [23, 38] width 6 height 6
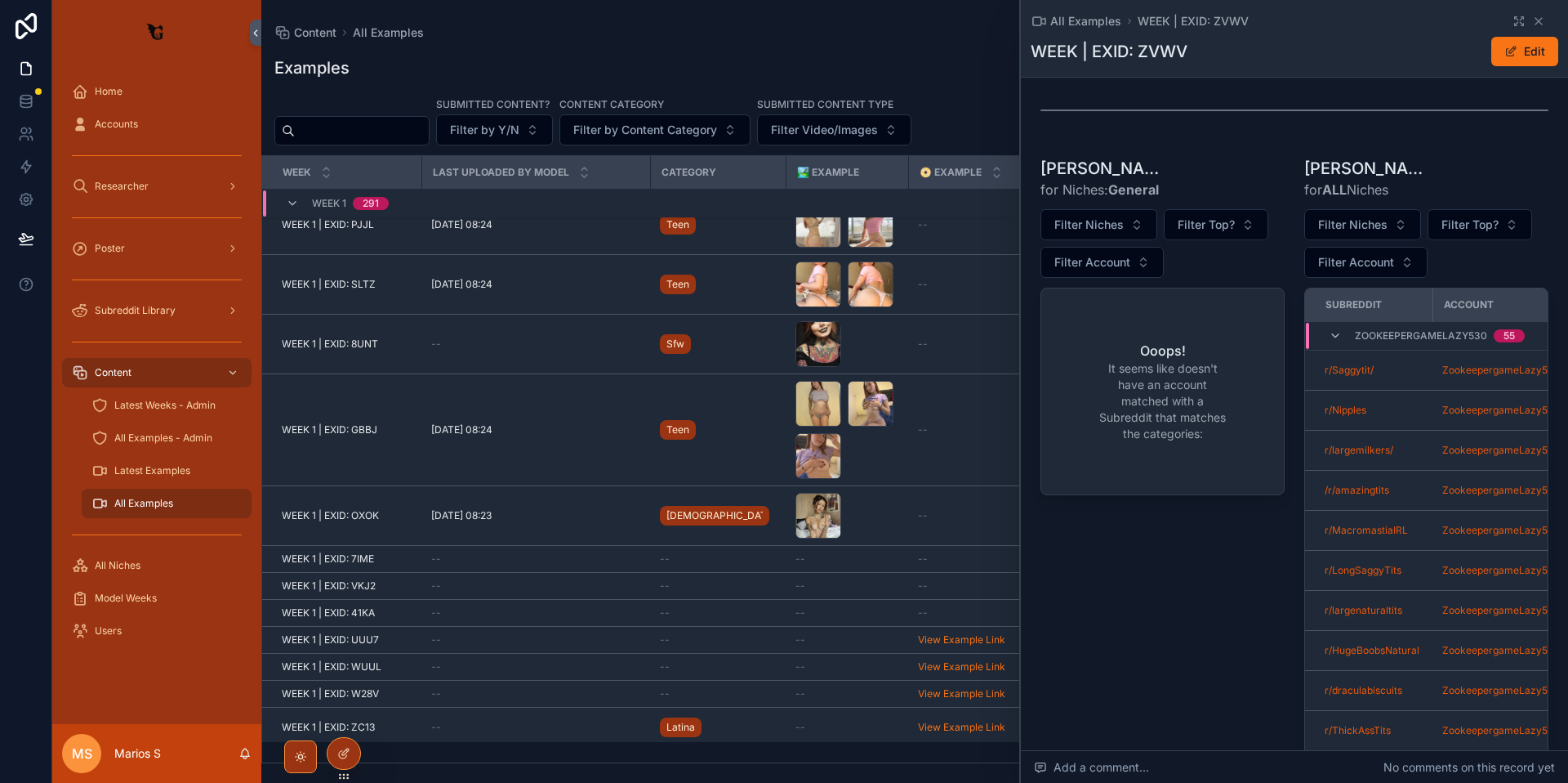
scroll to position [8123, 0]
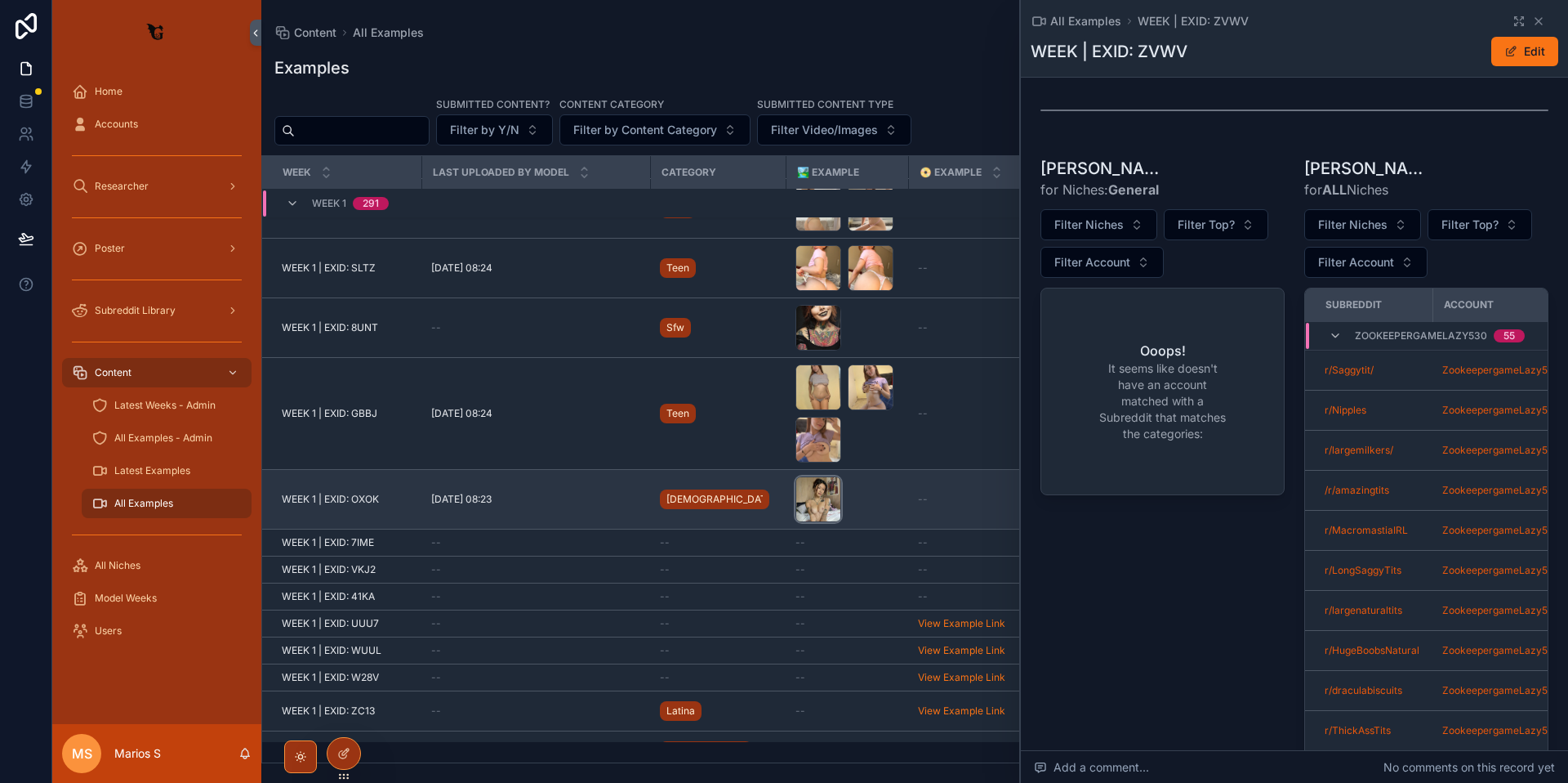
click at [809, 509] on div "scrollable content" at bounding box center [818, 499] width 46 height 46
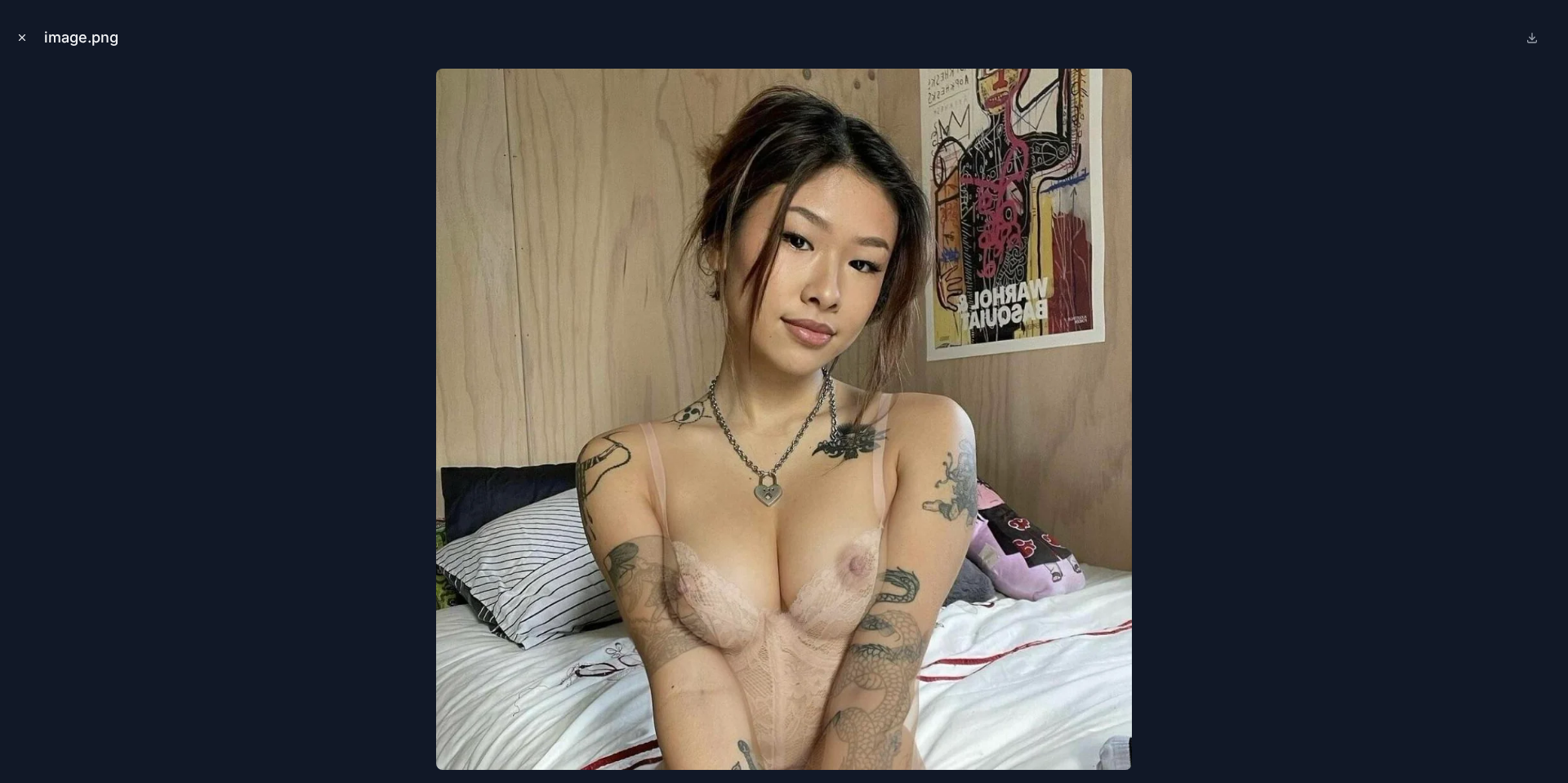
click at [22, 37] on icon "Close modal" at bounding box center [23, 38] width 6 height 6
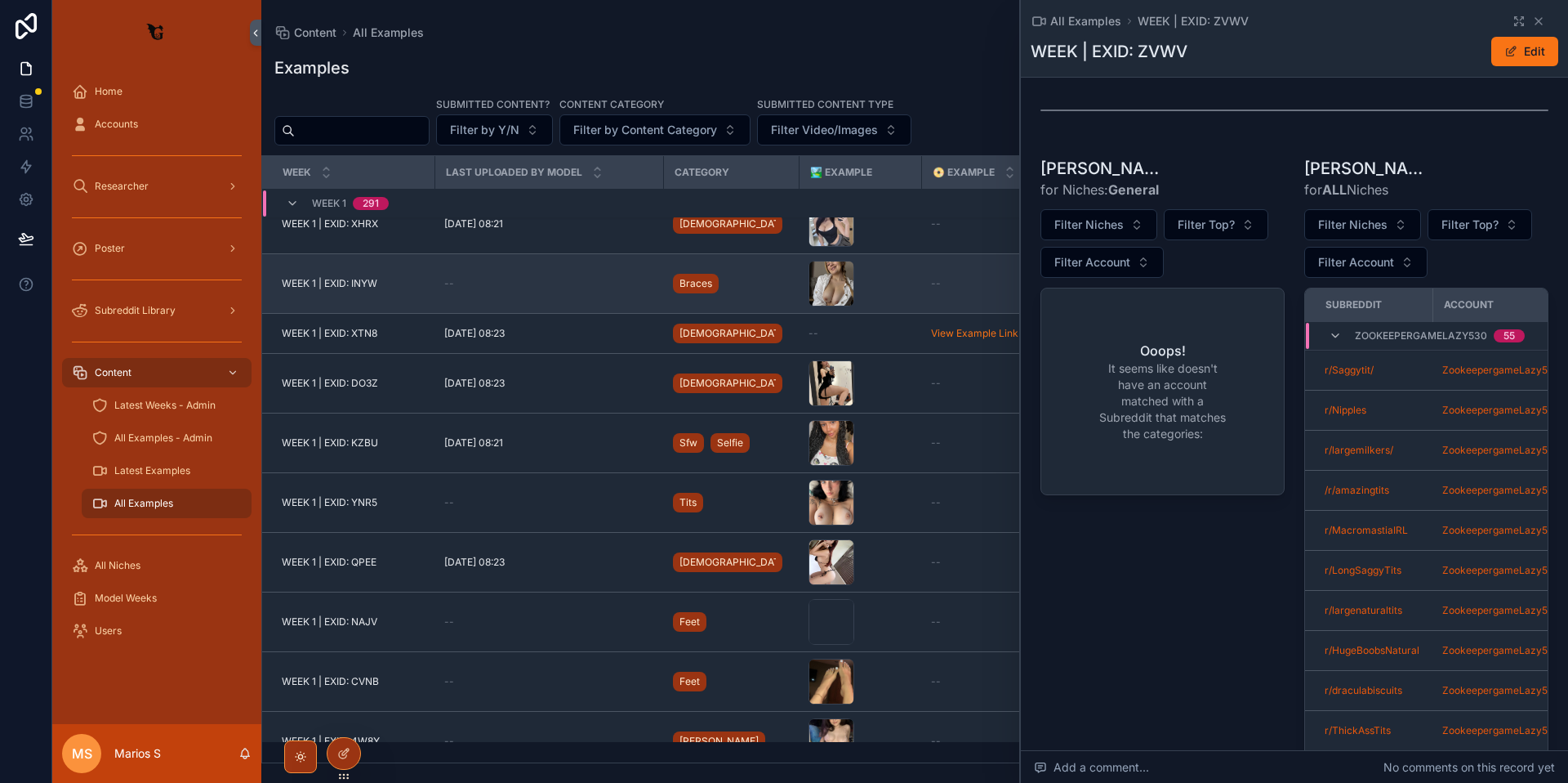
scroll to position [8945, 0]
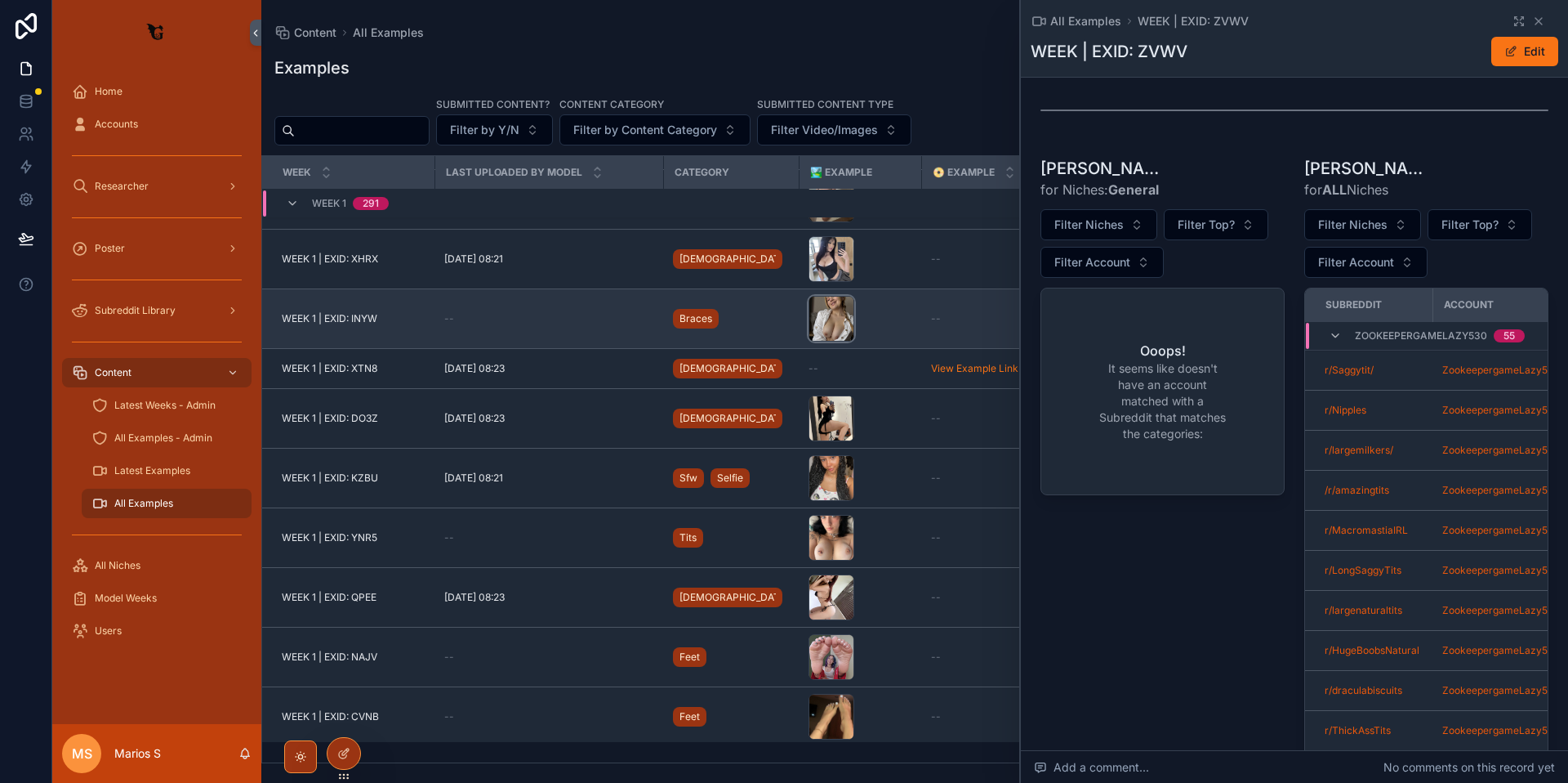
click at [814, 320] on div "scrollable content" at bounding box center [832, 318] width 46 height 46
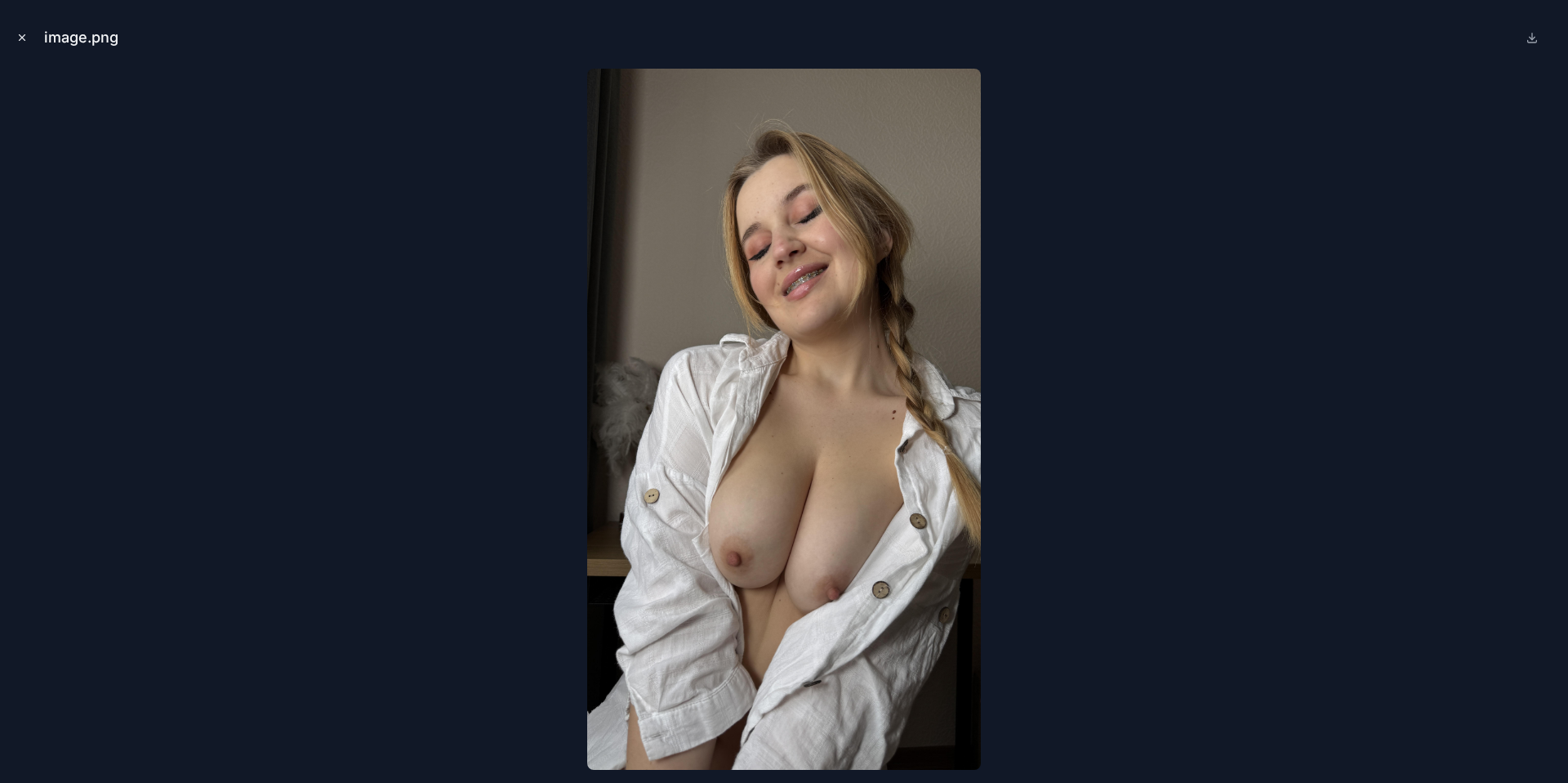
click at [22, 40] on icon "Close modal" at bounding box center [22, 38] width 11 height 11
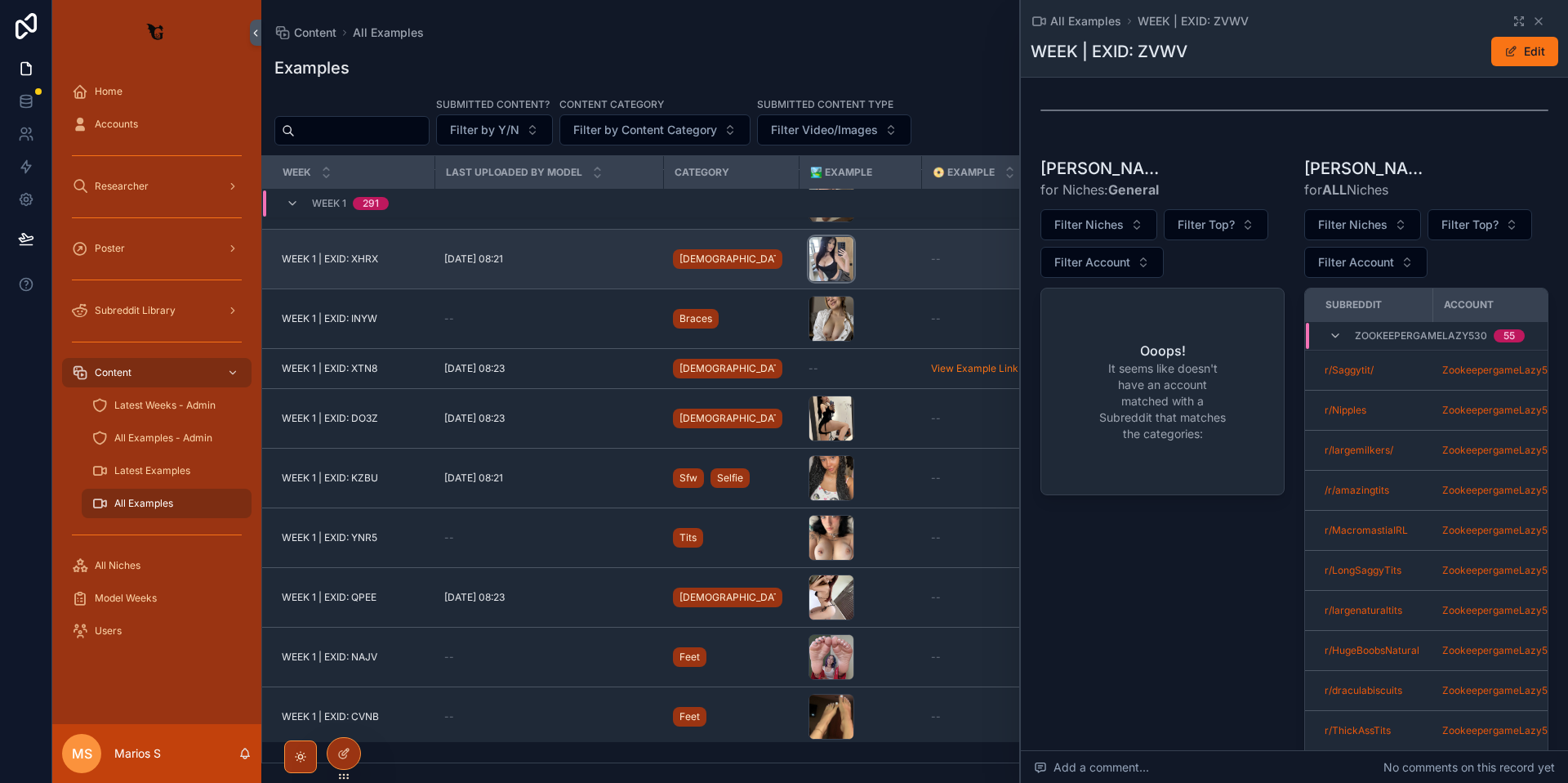
click at [809, 260] on div "scrollable content" at bounding box center [832, 259] width 46 height 46
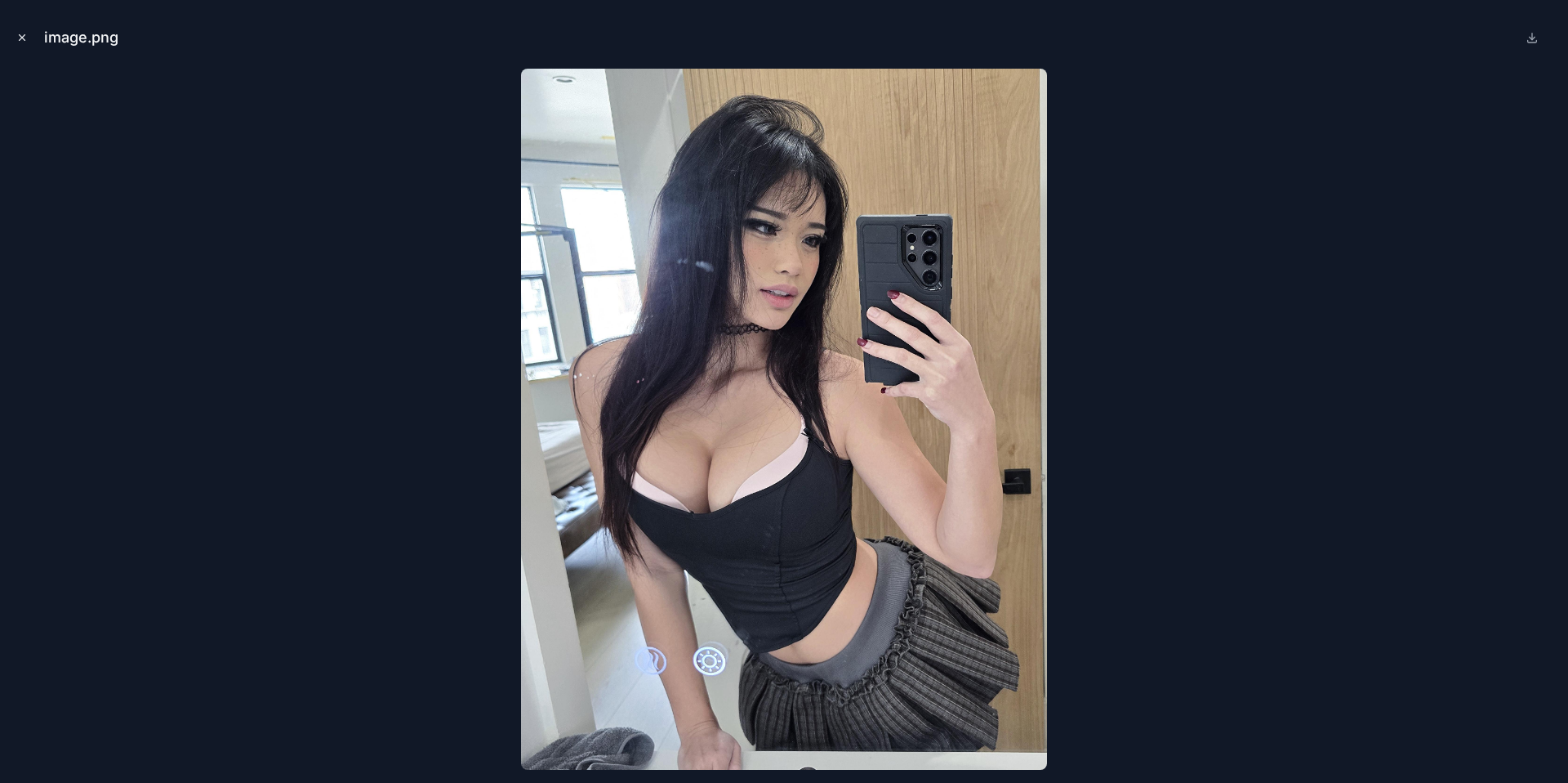
click at [24, 35] on icon "Close modal" at bounding box center [22, 38] width 11 height 11
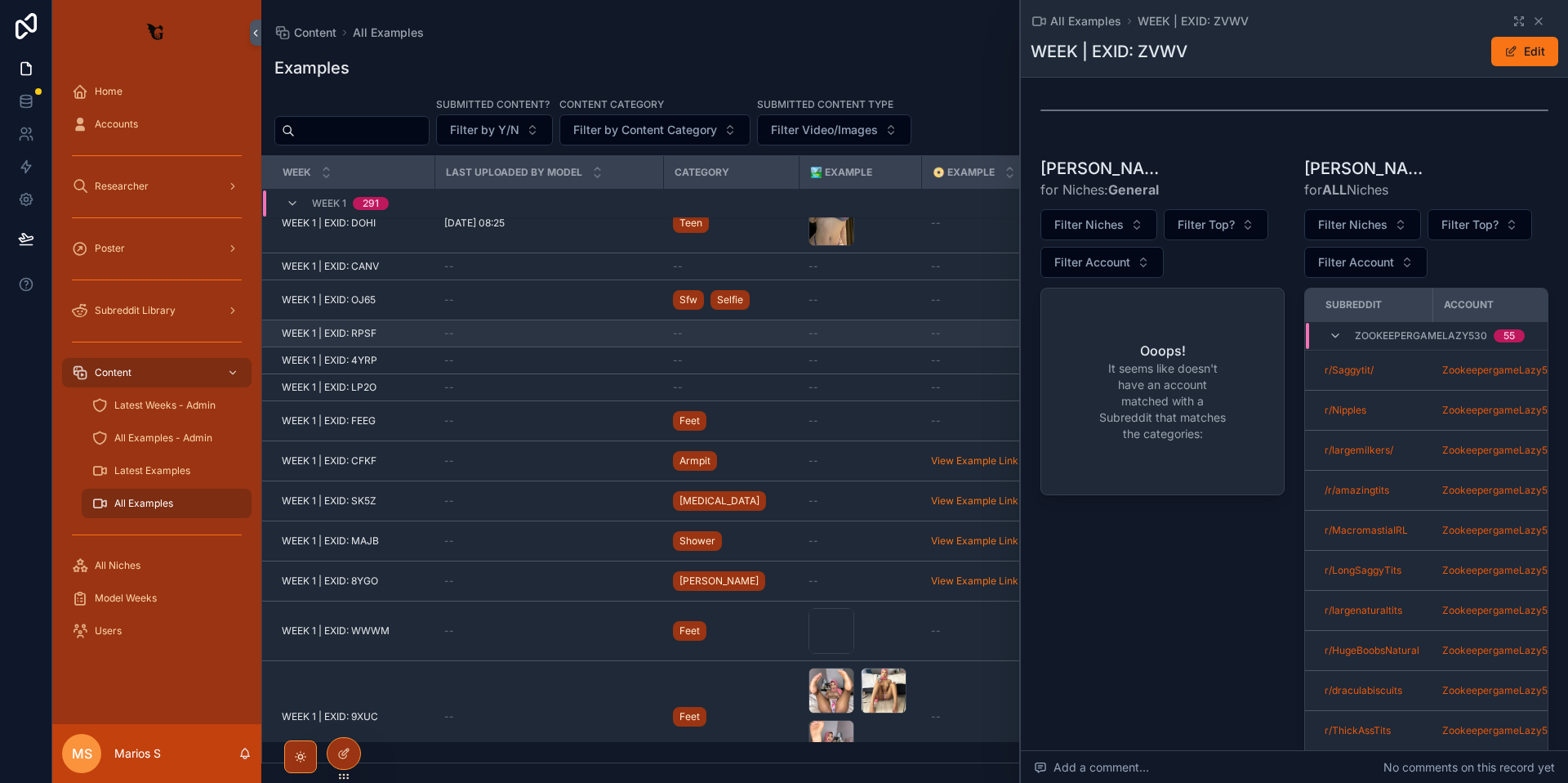
scroll to position [10193, 0]
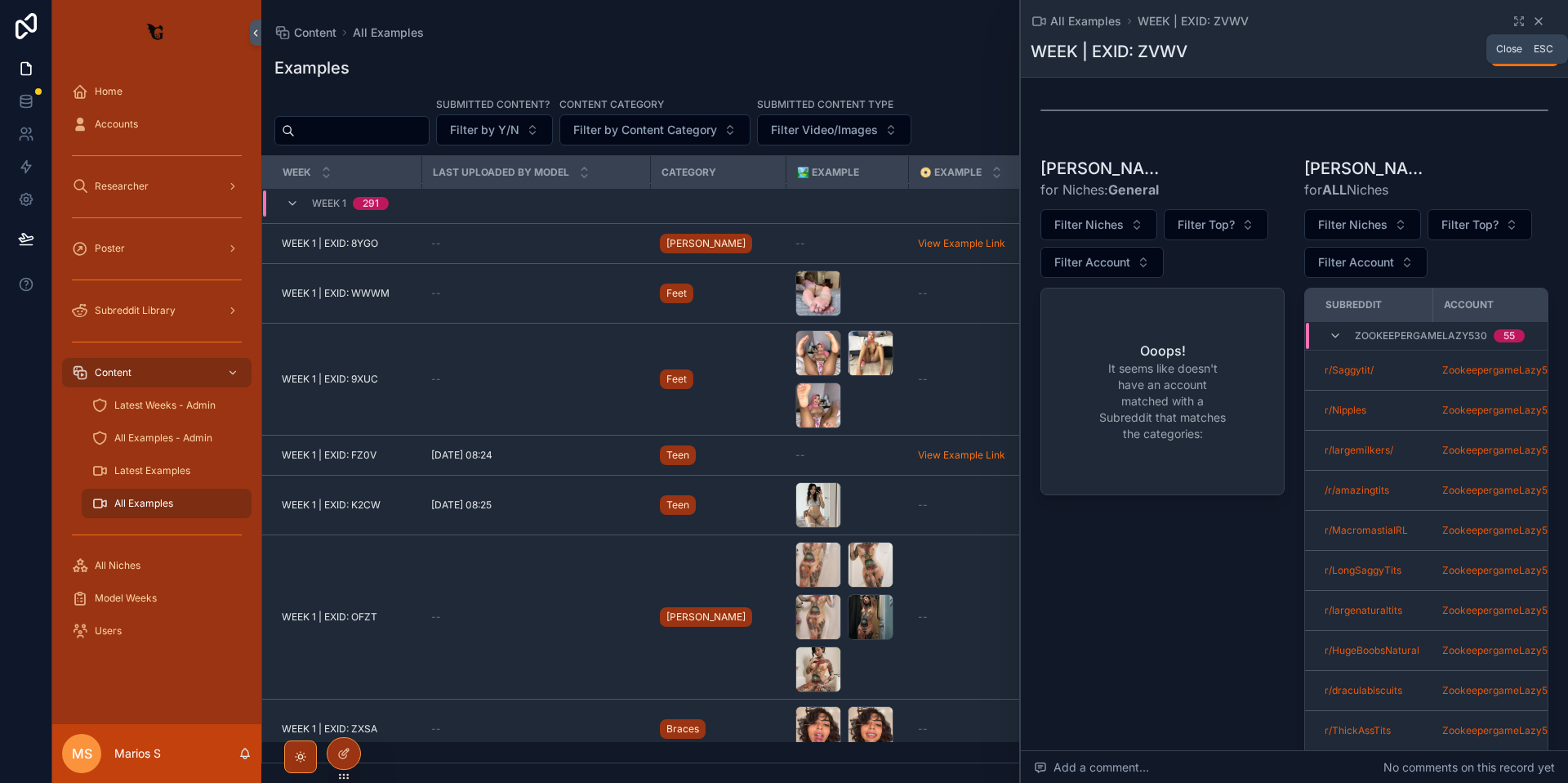
click at [1532, 20] on icon "scrollable content" at bounding box center [1539, 22] width 13 height 13
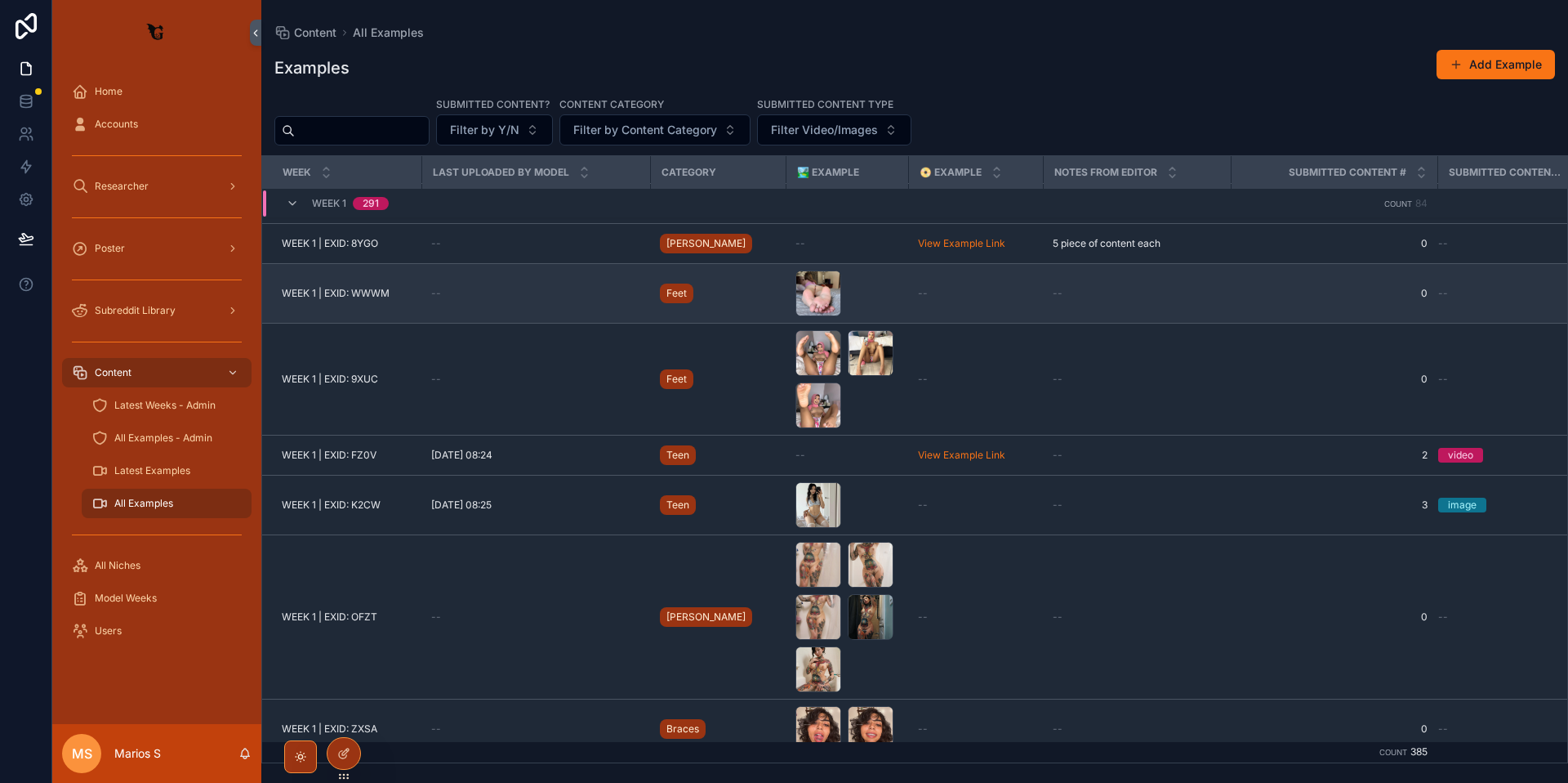
click at [364, 292] on span "WEEK 1 | EXID: WWWM" at bounding box center [335, 293] width 107 height 13
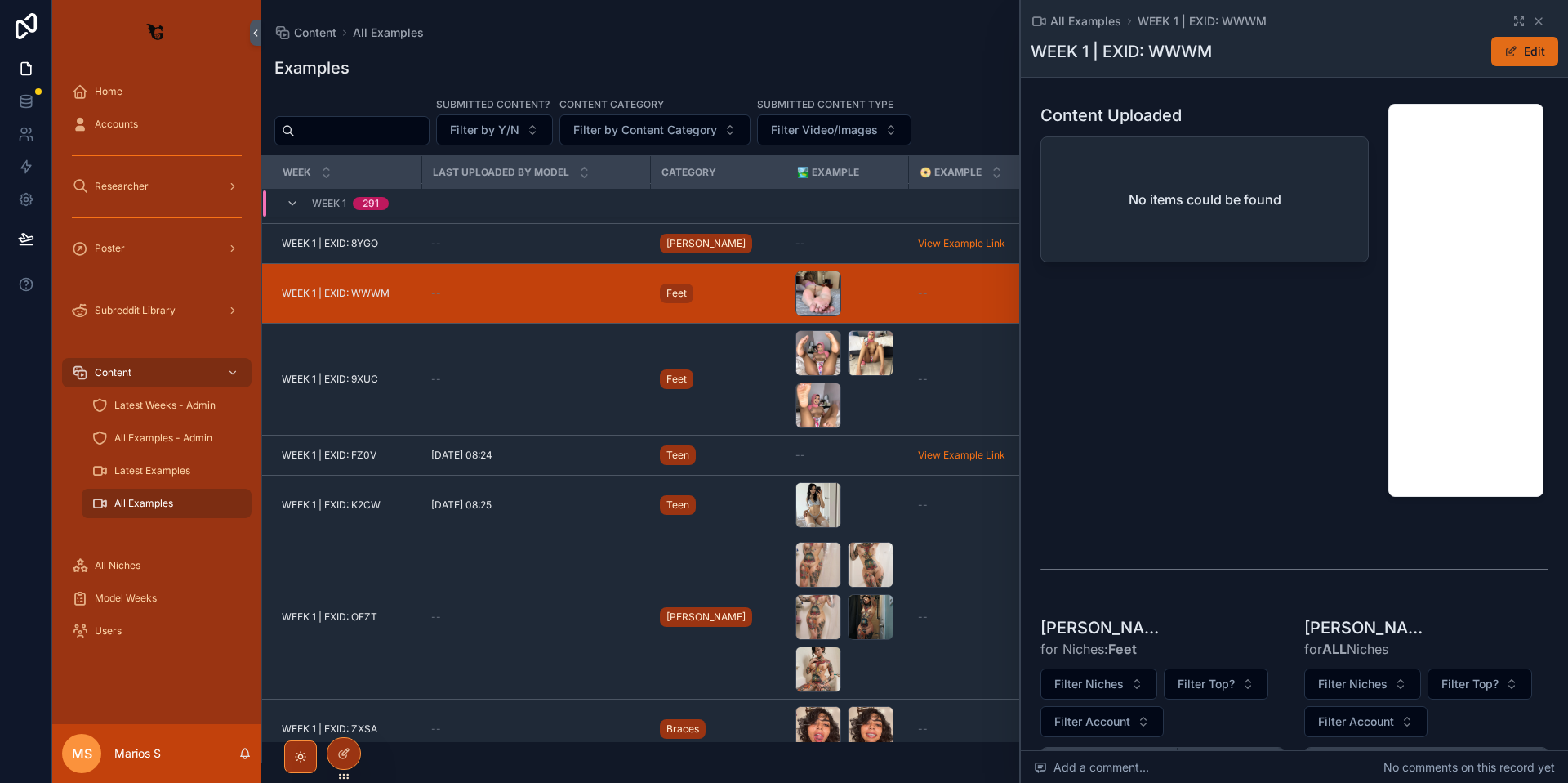
click at [1513, 47] on button "Edit" at bounding box center [1525, 51] width 67 height 29
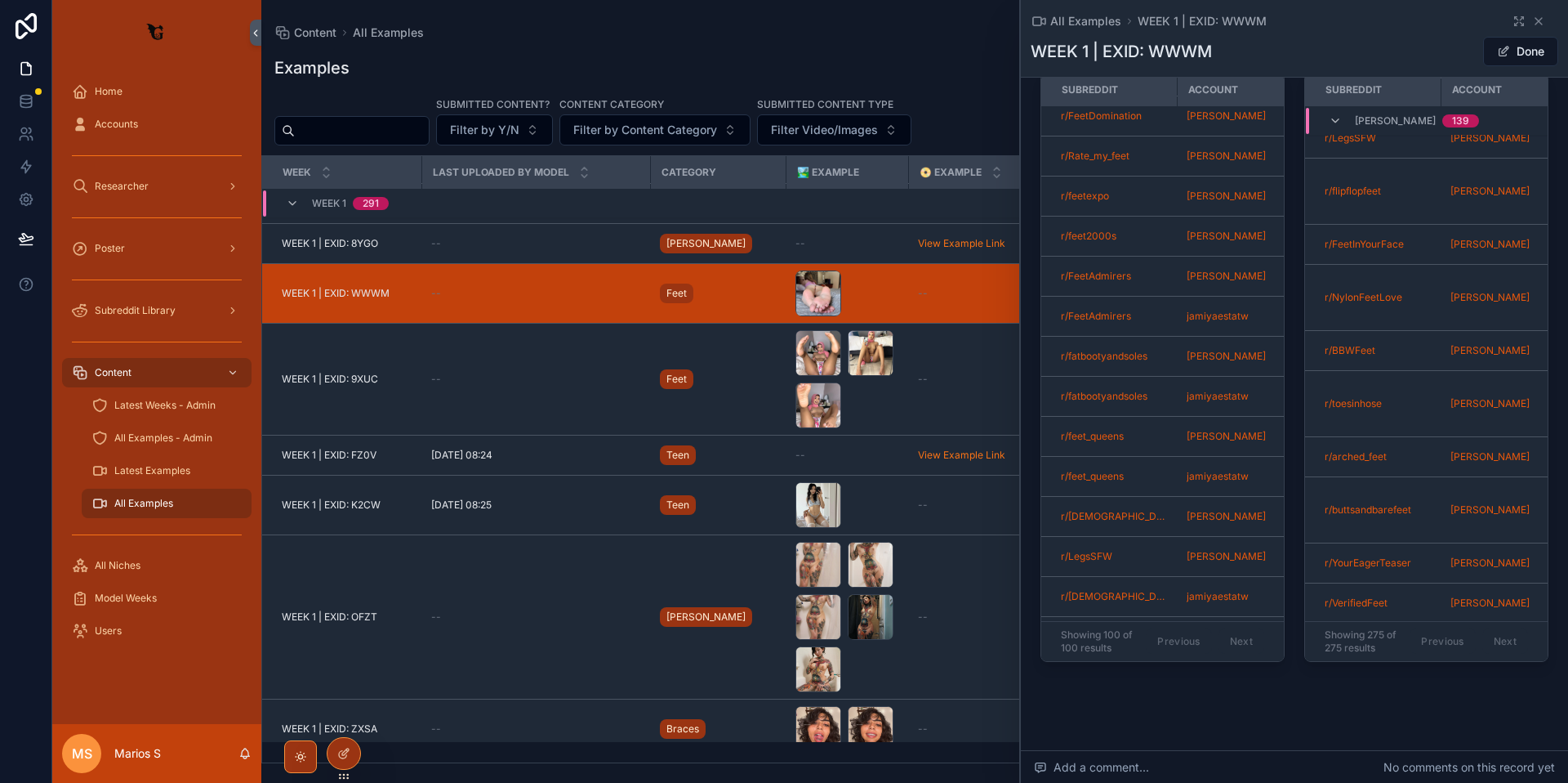
scroll to position [610, 0]
click at [1532, 17] on icon "scrollable content" at bounding box center [1539, 22] width 13 height 13
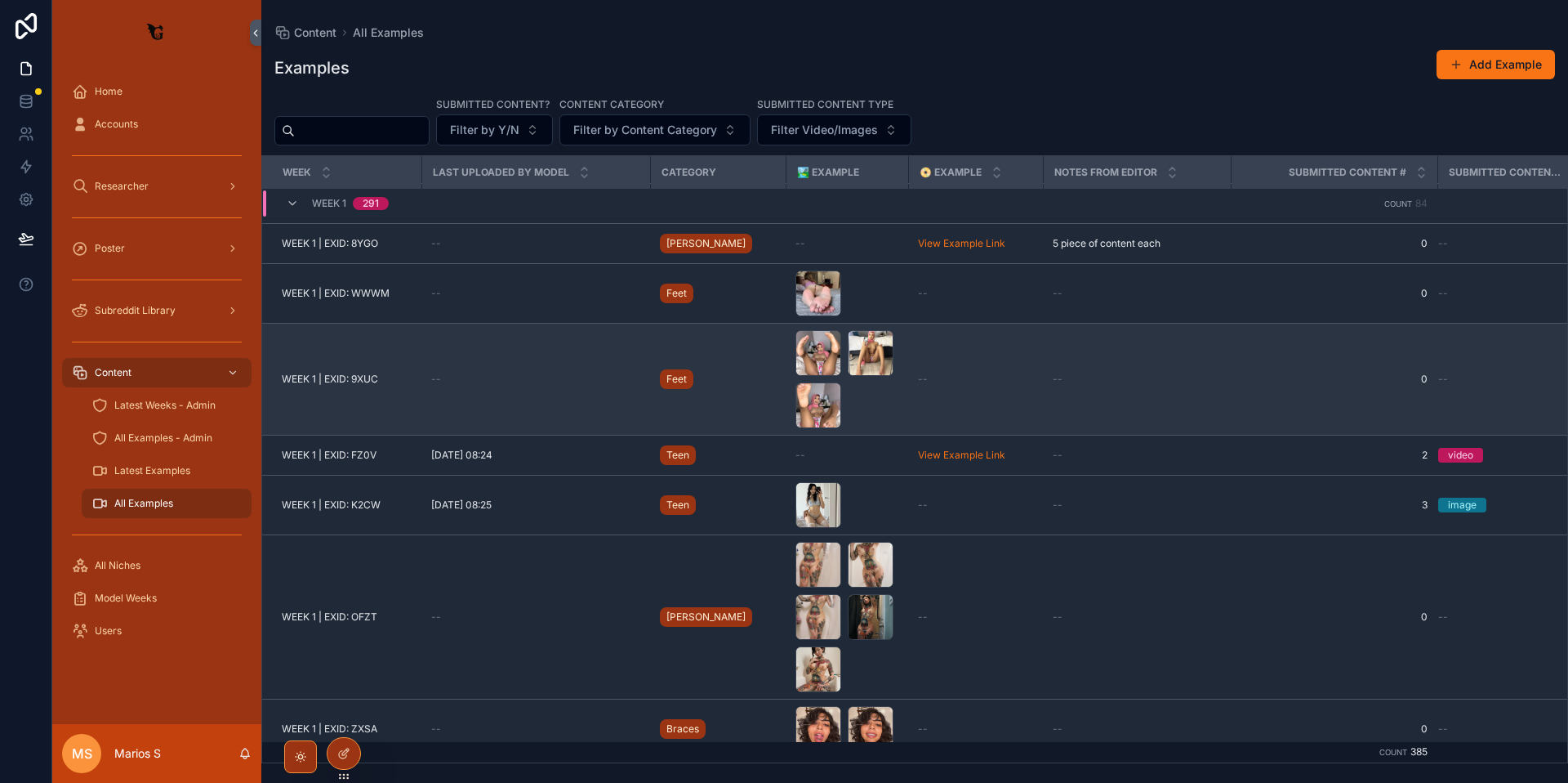
click at [341, 381] on span "WEEK 1 | EXID: 9XUC" at bounding box center [330, 379] width 96 height 13
